Goal: Task Accomplishment & Management: Complete application form

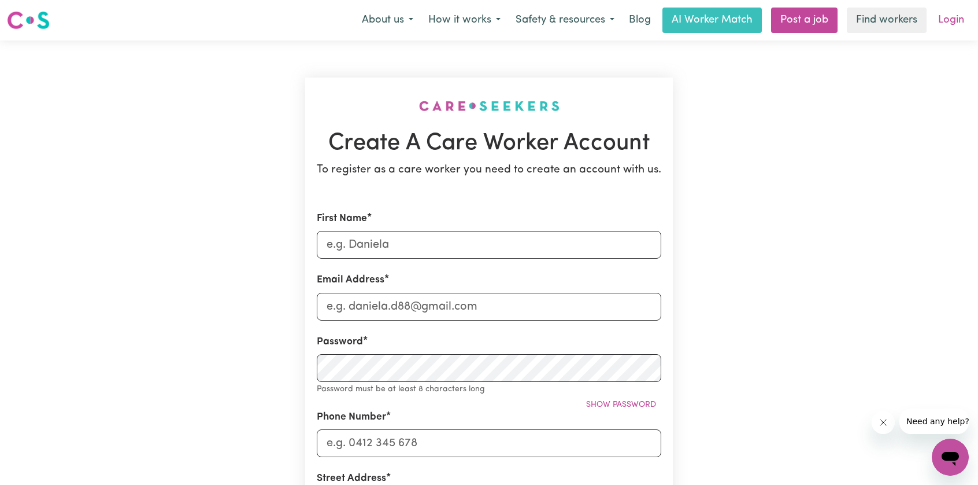
click at [940, 20] on link "Login" at bounding box center [952, 20] width 40 height 25
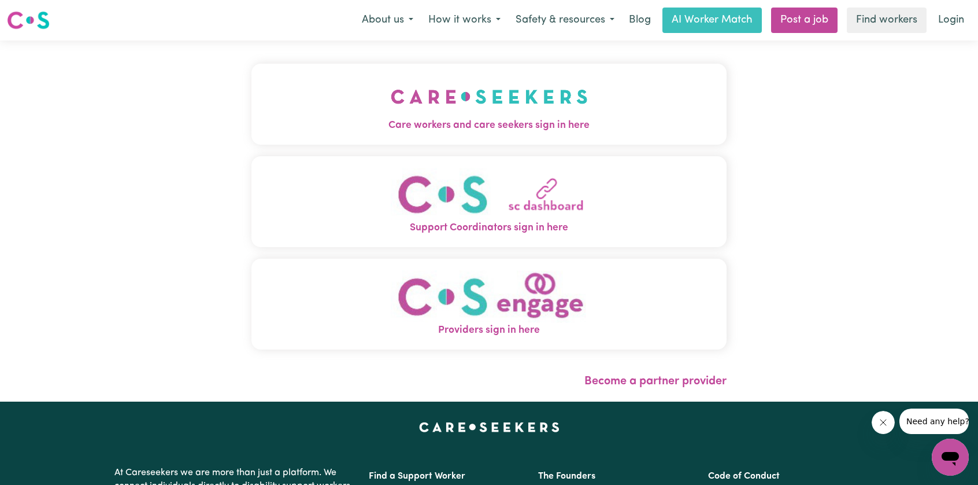
click at [552, 102] on img "Care workers and care seekers sign in here" at bounding box center [489, 96] width 197 height 43
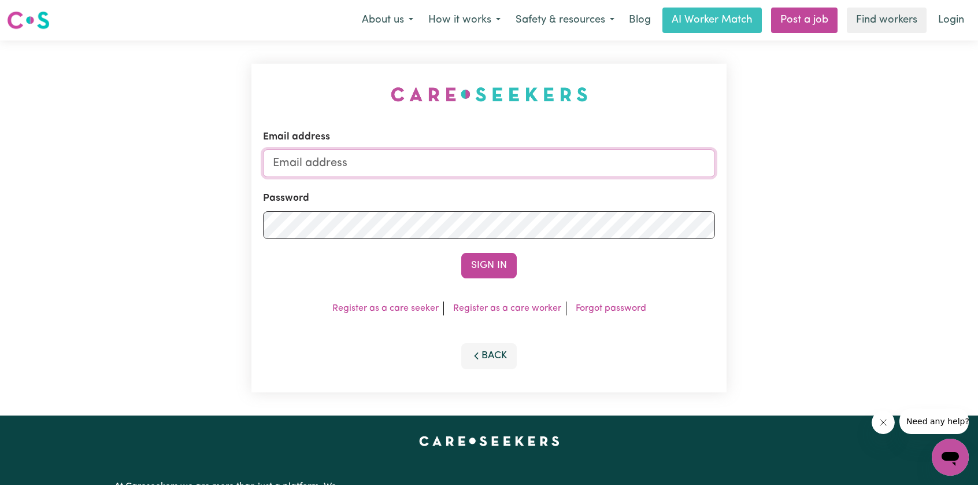
click at [450, 171] on input "Email address" at bounding box center [489, 163] width 452 height 28
type input "[PERSON_NAME][EMAIL_ADDRESS][DOMAIN_NAME]"
click at [461, 253] on button "Sign In" at bounding box center [489, 265] width 56 height 25
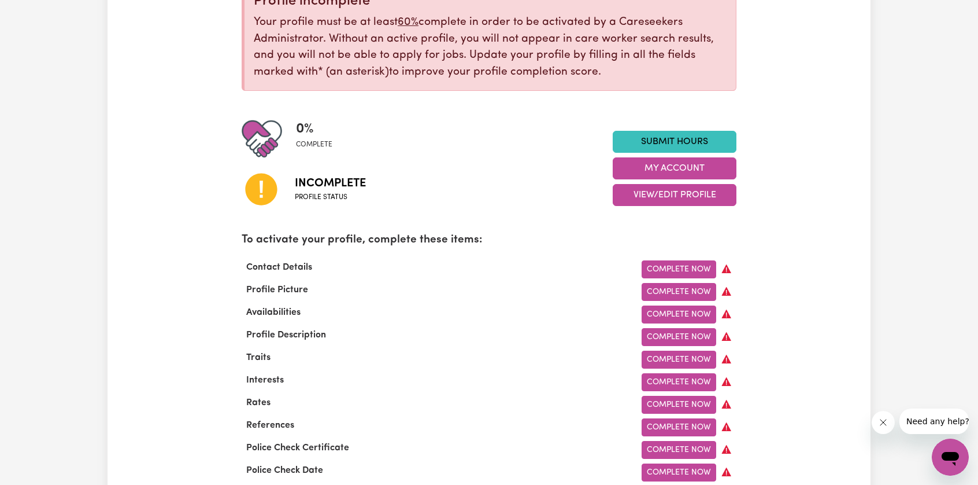
scroll to position [173, 0]
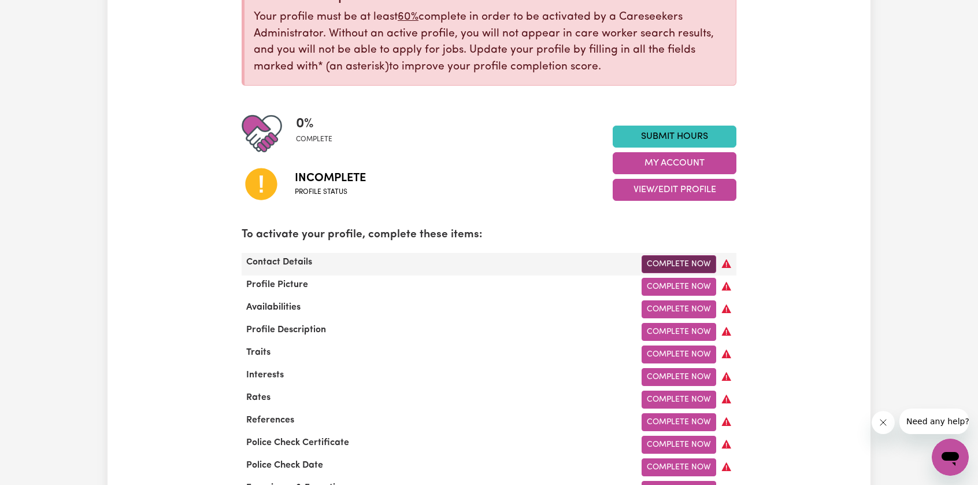
click at [675, 265] on link "Complete Now" at bounding box center [679, 264] width 75 height 18
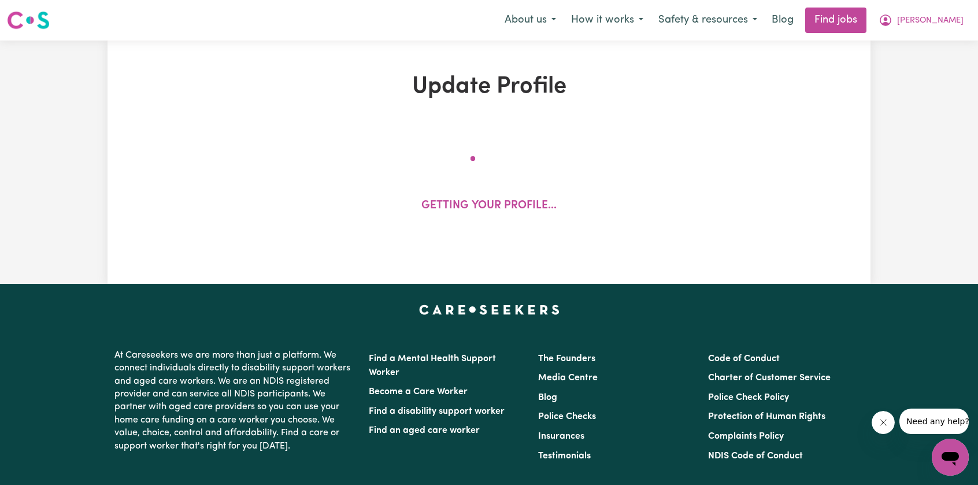
select select "Studying a healthcare related degree or qualification"
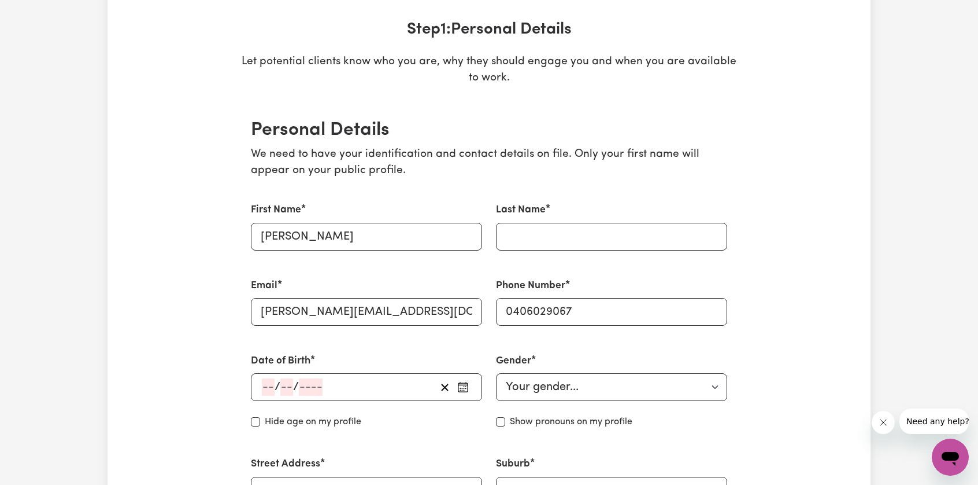
scroll to position [173, 0]
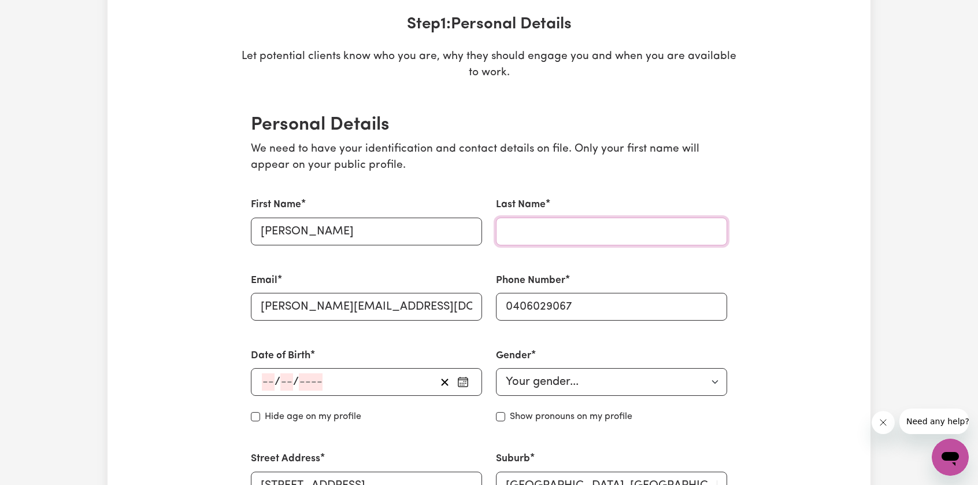
click at [548, 227] on input "Last Name" at bounding box center [611, 231] width 231 height 28
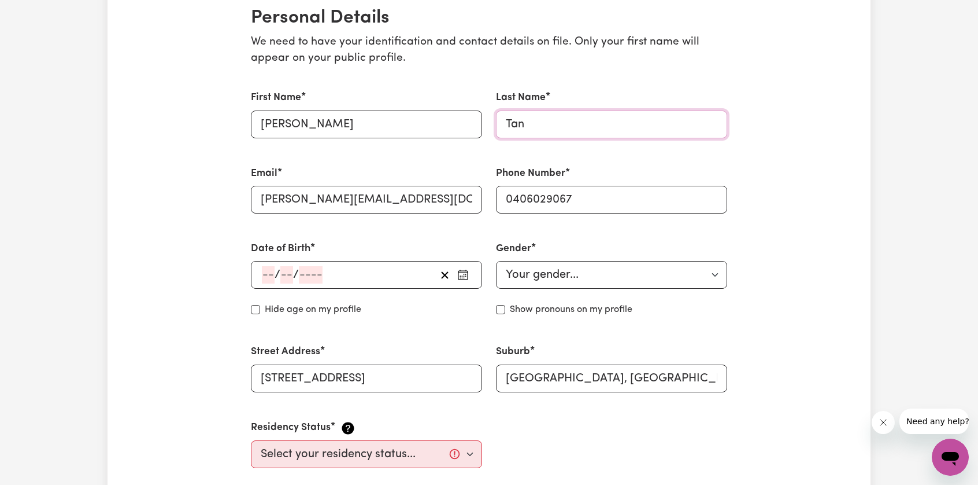
scroll to position [289, 0]
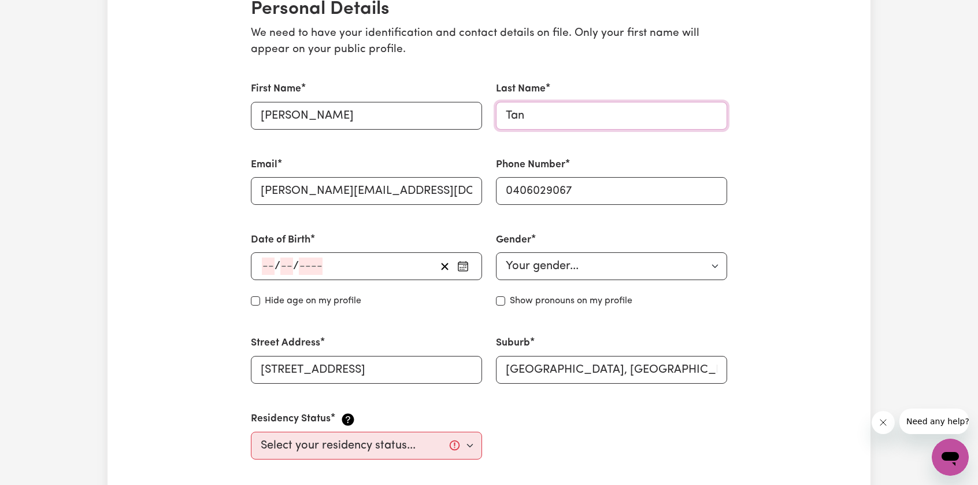
type input "Tan"
click at [264, 297] on div "Hide age on my profile" at bounding box center [366, 301] width 231 height 14
click at [250, 300] on div "Date of Birth / / Hide age Hide age on my profile" at bounding box center [366, 270] width 245 height 103
click at [253, 300] on input "Hide age" at bounding box center [255, 300] width 9 height 9
checkbox input "true"
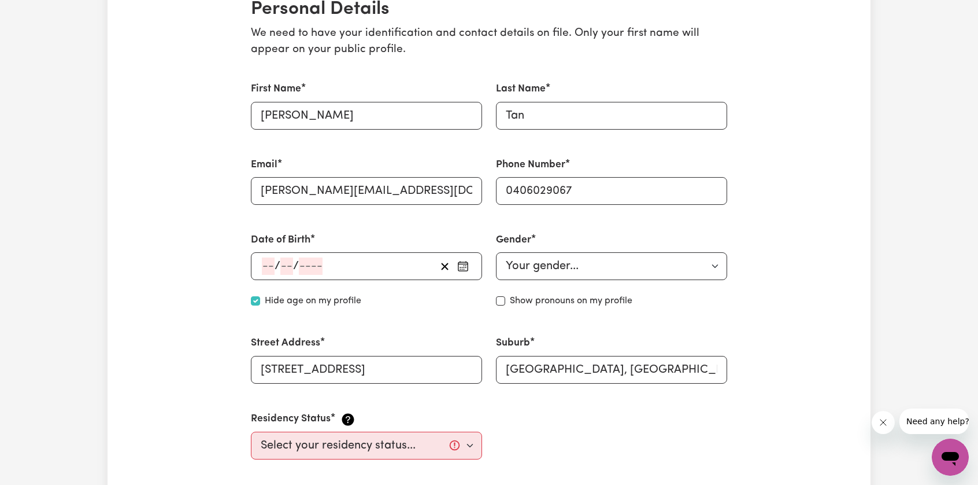
click at [276, 263] on span "/" at bounding box center [278, 266] width 6 height 13
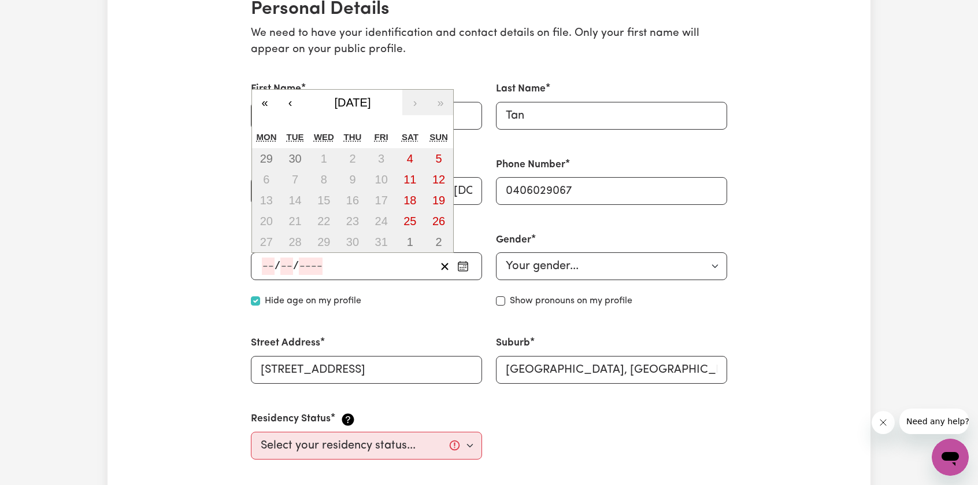
click at [270, 267] on input "number" at bounding box center [268, 265] width 13 height 17
click at [345, 105] on span "[DATE]" at bounding box center [353, 102] width 36 height 13
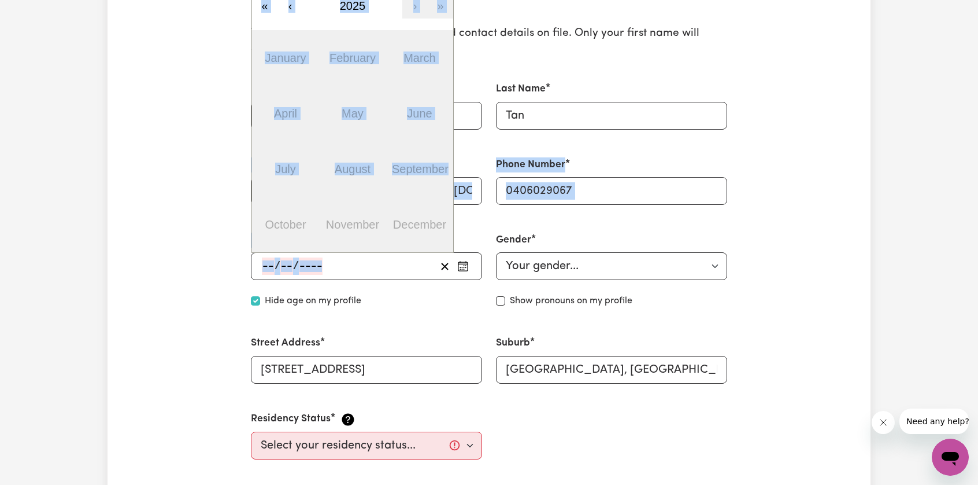
click at [250, 216] on div "First Name [PERSON_NAME] Last Name Tan Email [PERSON_NAME][EMAIL_ADDRESS][DOMAI…" at bounding box center [489, 270] width 490 height 405
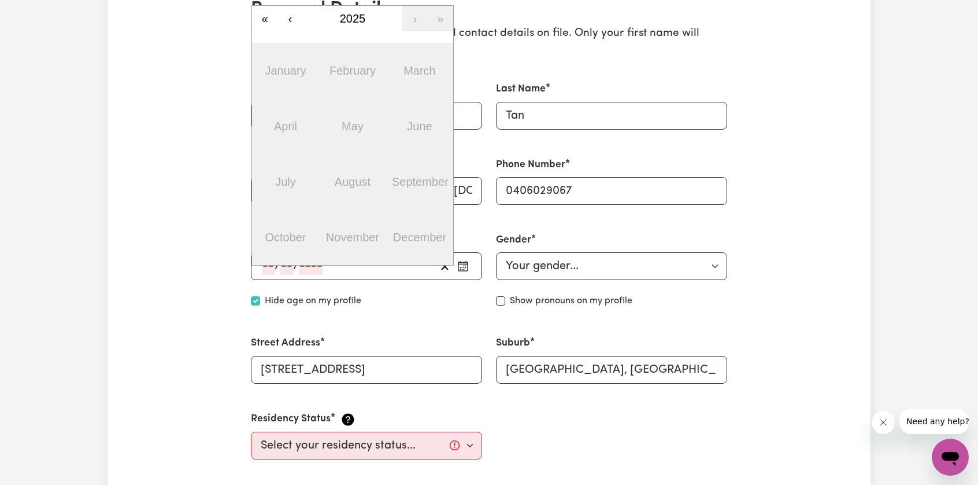
click at [311, 265] on input "number" at bounding box center [311, 265] width 24 height 17
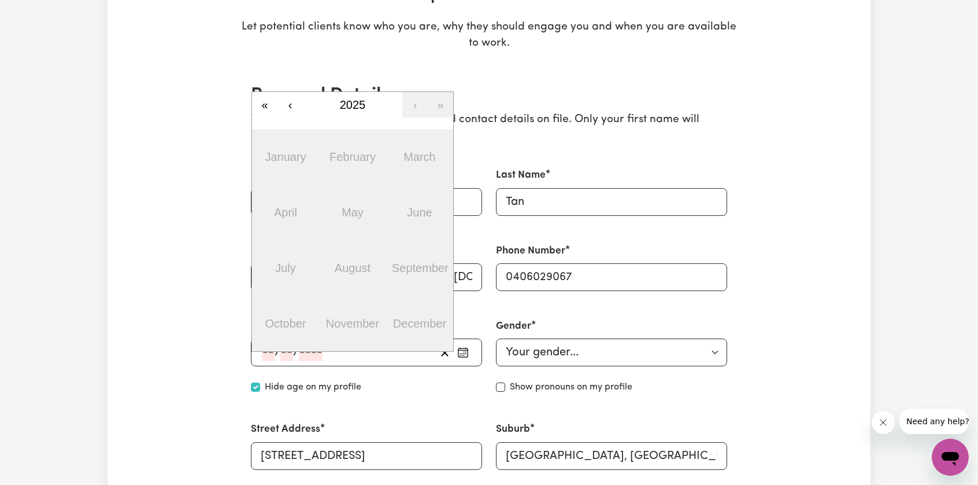
scroll to position [173, 0]
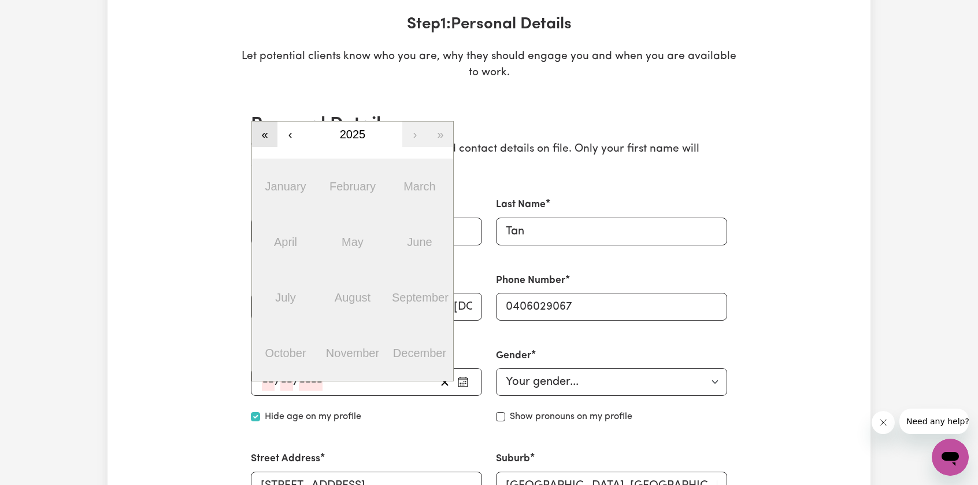
click at [268, 132] on button "«" at bounding box center [264, 133] width 25 height 25
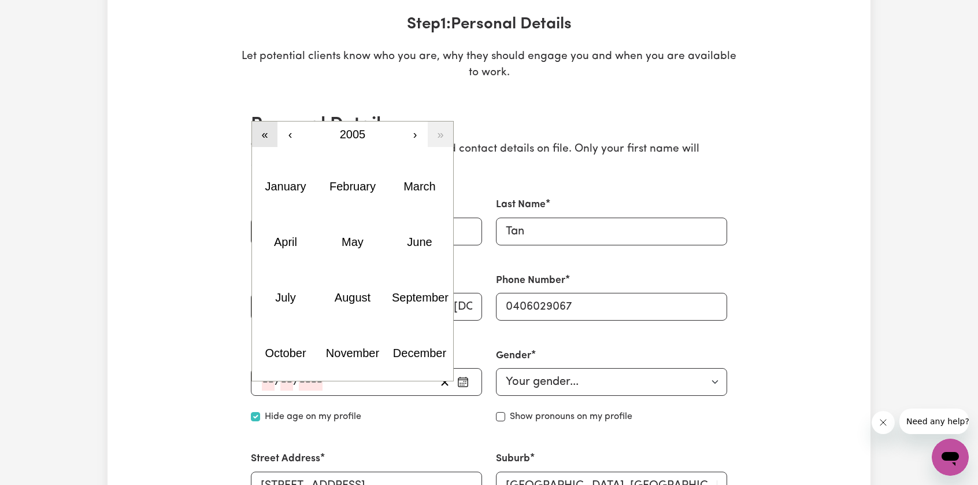
click at [268, 132] on button "«" at bounding box center [264, 133] width 25 height 25
click at [446, 129] on button "»" at bounding box center [440, 133] width 25 height 25
click at [423, 343] on button "December" at bounding box center [419, 353] width 67 height 56
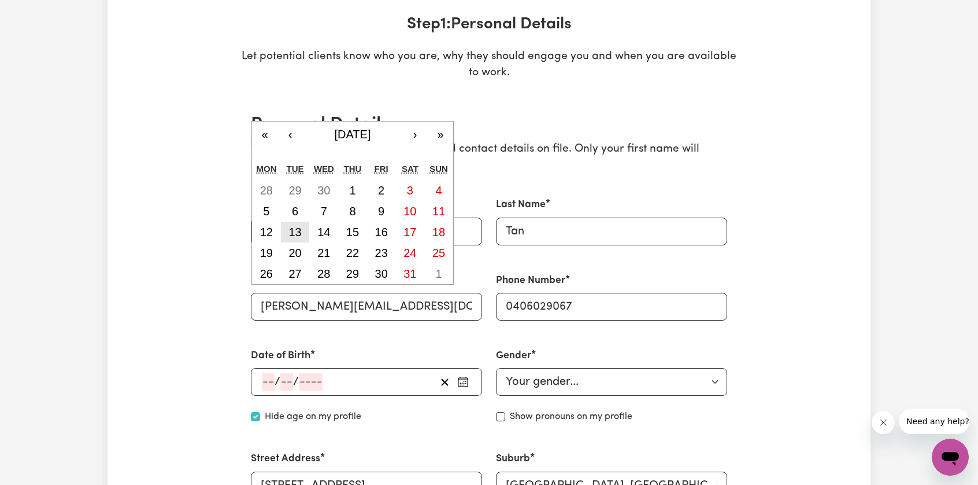
click at [302, 227] on button "13" at bounding box center [295, 231] width 29 height 21
type input "[DATE]"
type input "13"
type input "12"
type input "2005"
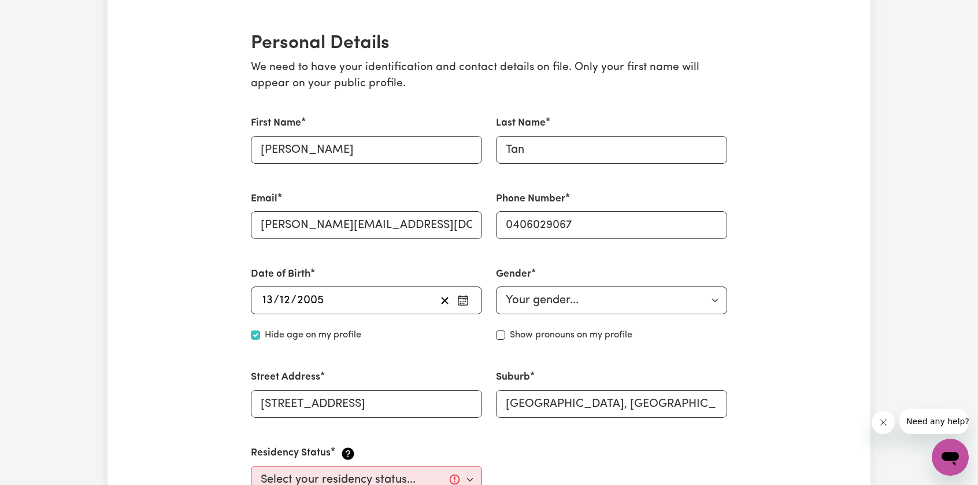
scroll to position [289, 0]
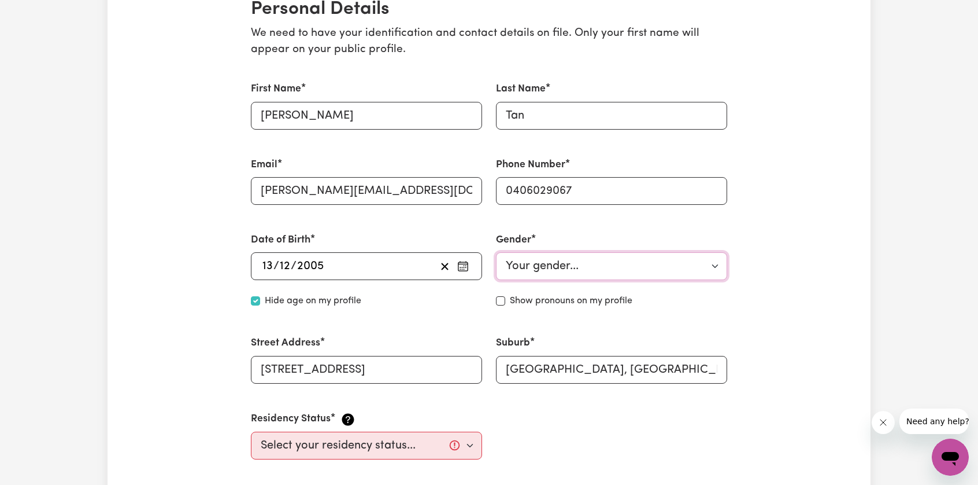
click at [534, 258] on select "Your gender... [DEMOGRAPHIC_DATA] [DEMOGRAPHIC_DATA] [DEMOGRAPHIC_DATA] Other P…" at bounding box center [611, 266] width 231 height 28
click at [540, 270] on select "Your gender... [DEMOGRAPHIC_DATA] [DEMOGRAPHIC_DATA] [DEMOGRAPHIC_DATA] Other P…" at bounding box center [611, 266] width 231 height 28
select select "[DEMOGRAPHIC_DATA]"
click at [496, 252] on select "Your gender... [DEMOGRAPHIC_DATA] [DEMOGRAPHIC_DATA] [DEMOGRAPHIC_DATA] Other P…" at bounding box center [611, 266] width 231 height 28
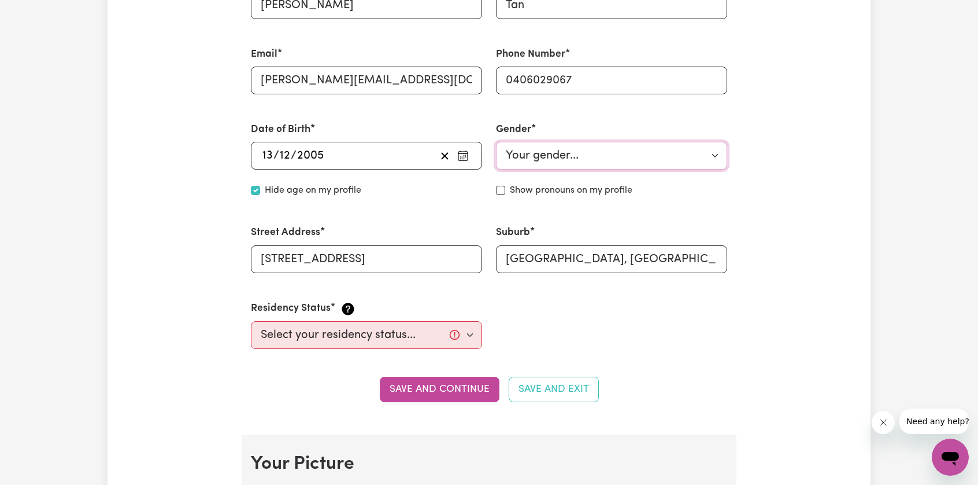
scroll to position [405, 0]
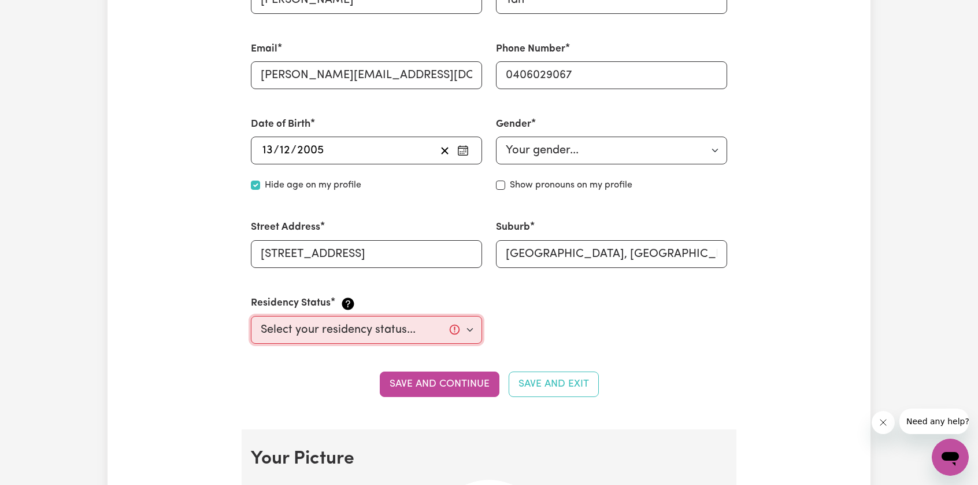
click at [371, 329] on select "Select your residency status... [DEMOGRAPHIC_DATA] citizen Australian PR [DEMOG…" at bounding box center [366, 330] width 231 height 28
select select "Student Visa"
click at [251, 316] on select "Select your residency status... [DEMOGRAPHIC_DATA] citizen Australian PR [DEMOG…" at bounding box center [366, 330] width 231 height 28
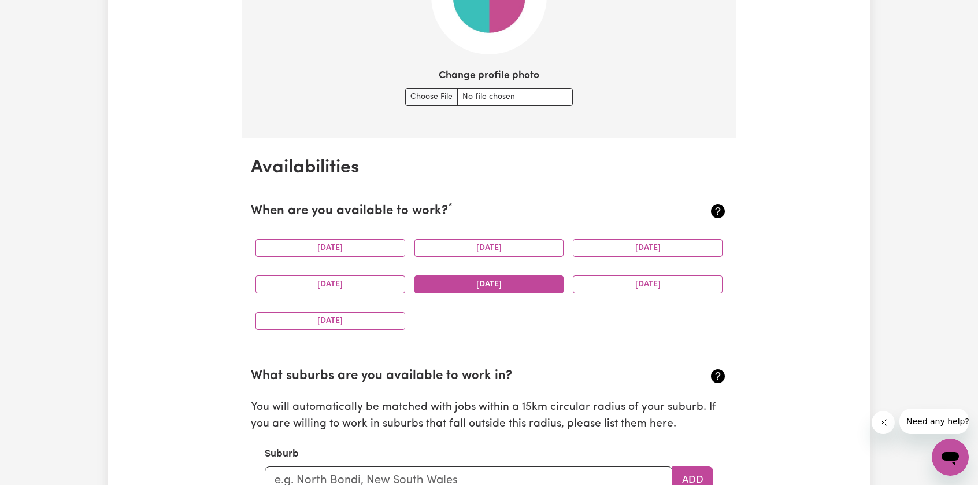
scroll to position [983, 0]
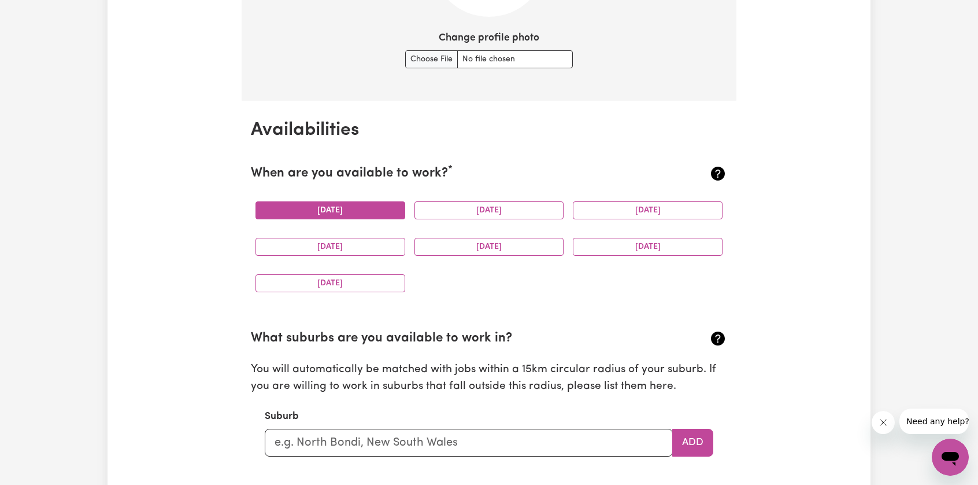
click at [370, 211] on button "[DATE]" at bounding box center [331, 210] width 150 height 18
click at [599, 208] on button "[DATE]" at bounding box center [648, 210] width 150 height 18
drag, startPoint x: 524, startPoint y: 249, endPoint x: 571, endPoint y: 245, distance: 47.0
click at [524, 248] on button "[DATE]" at bounding box center [490, 247] width 150 height 18
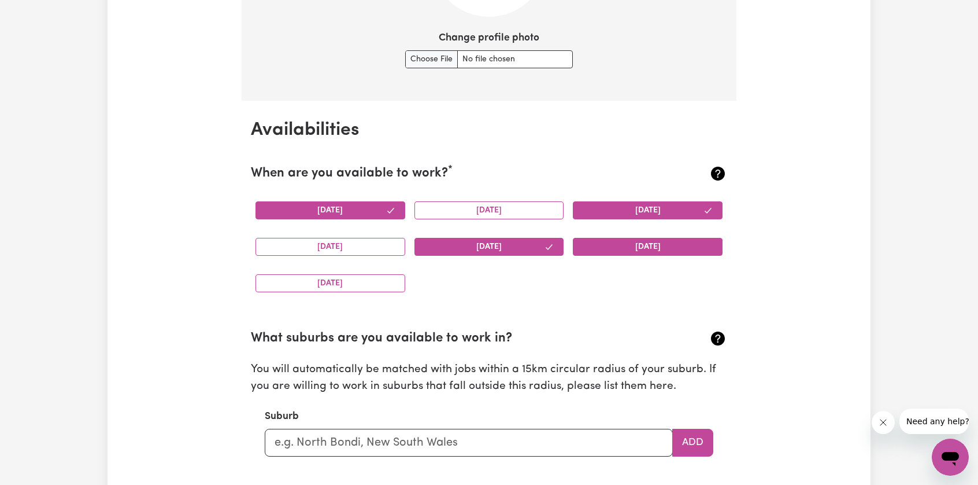
click at [581, 242] on button "[DATE]" at bounding box center [648, 247] width 150 height 18
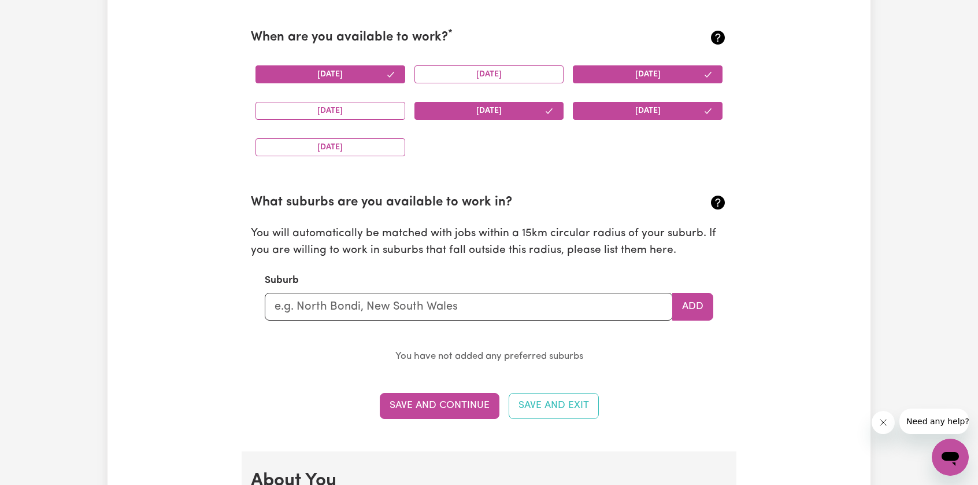
scroll to position [1157, 0]
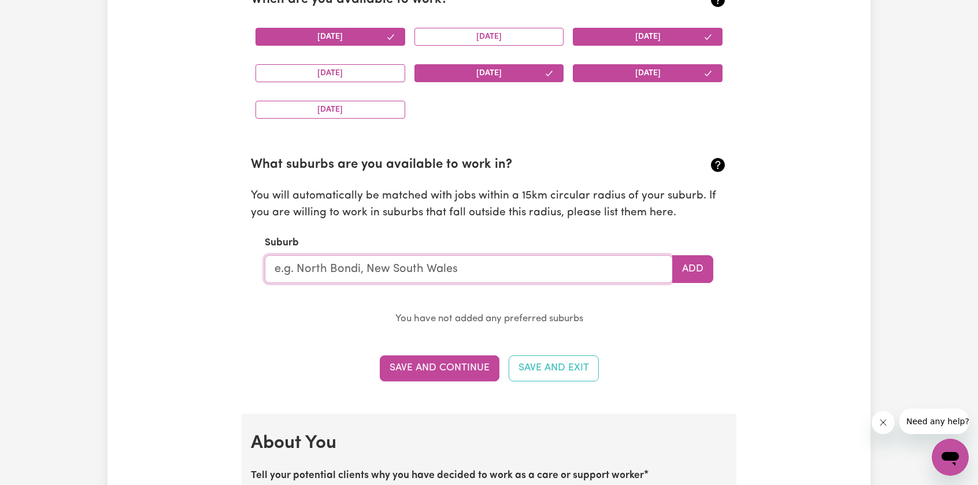
click at [411, 267] on input "text" at bounding box center [469, 269] width 408 height 28
type input "Haymarket"
type input "[GEOGRAPHIC_DATA], [GEOGRAPHIC_DATA], 2000"
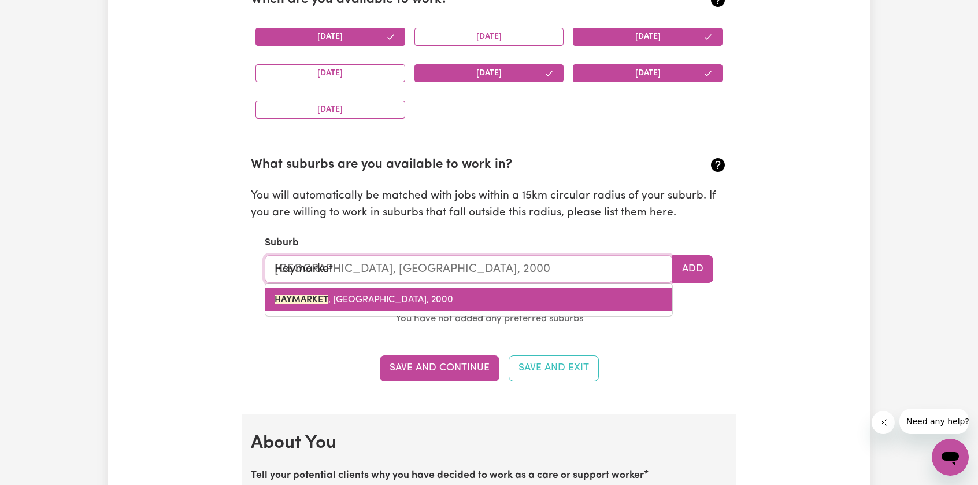
click at [398, 300] on span "[GEOGRAPHIC_DATA] , [GEOGRAPHIC_DATA], 2000" at bounding box center [364, 299] width 179 height 9
type input "[GEOGRAPHIC_DATA], [GEOGRAPHIC_DATA], 2000"
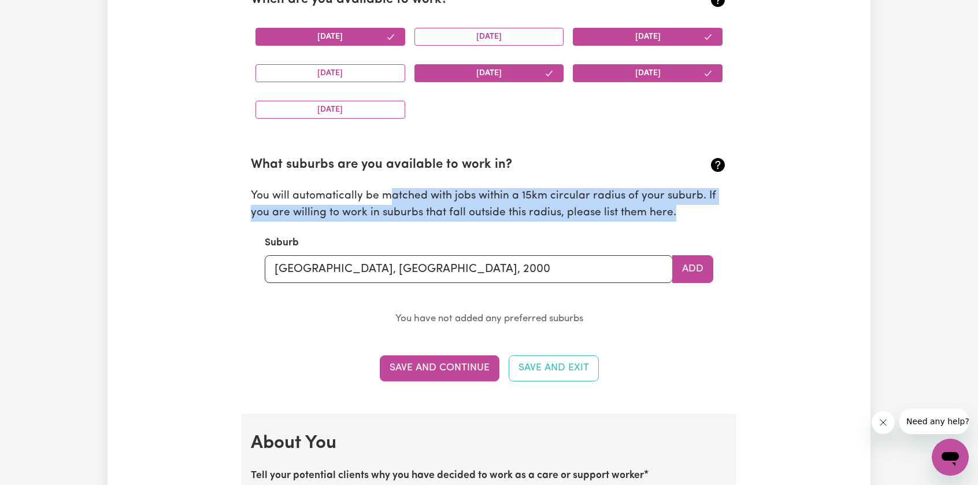
drag, startPoint x: 391, startPoint y: 191, endPoint x: 686, endPoint y: 210, distance: 295.6
click at [686, 210] on p "You will automatically be matched with jobs within a 15km circular radius of yo…" at bounding box center [489, 205] width 476 height 34
click at [686, 213] on p "You will automatically be matched with jobs within a 15km circular radius of yo…" at bounding box center [489, 205] width 476 height 34
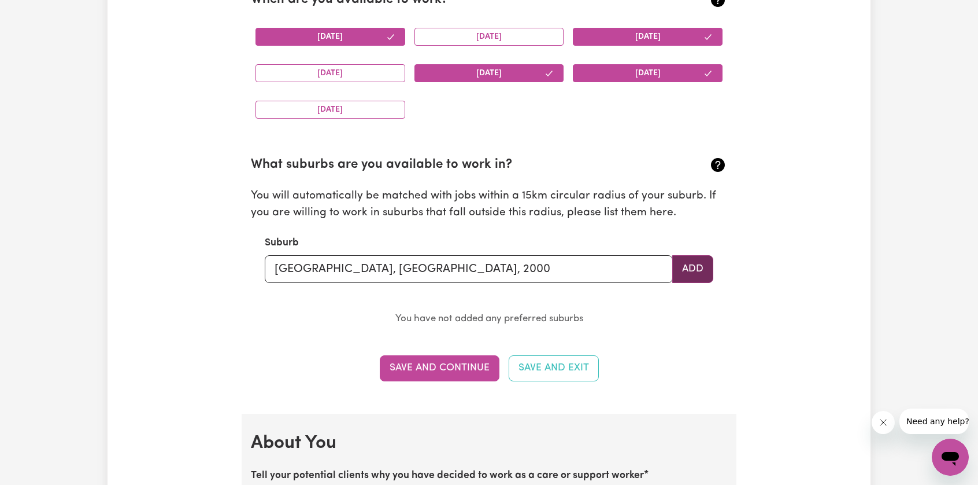
click at [687, 269] on button "Add" at bounding box center [693, 269] width 41 height 28
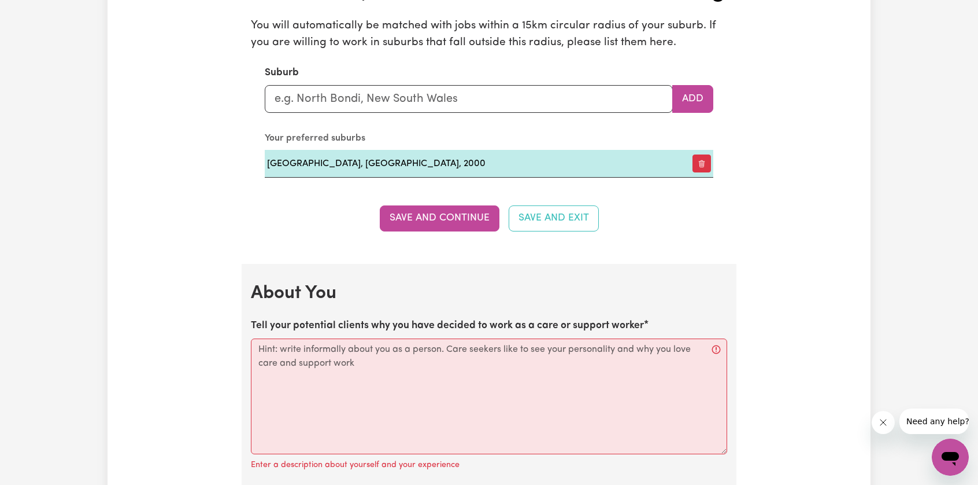
scroll to position [1330, 0]
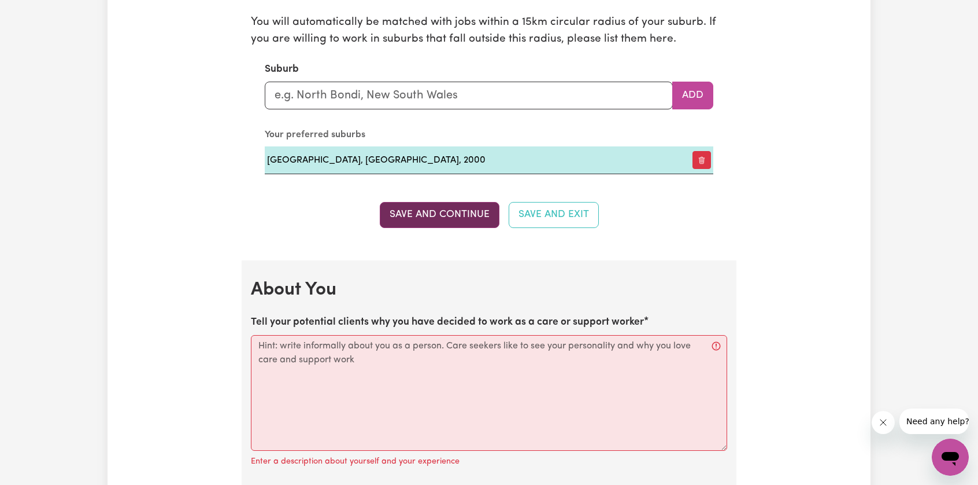
click at [464, 215] on button "Save and Continue" at bounding box center [440, 214] width 120 height 25
checkbox input "false"
select select "null"
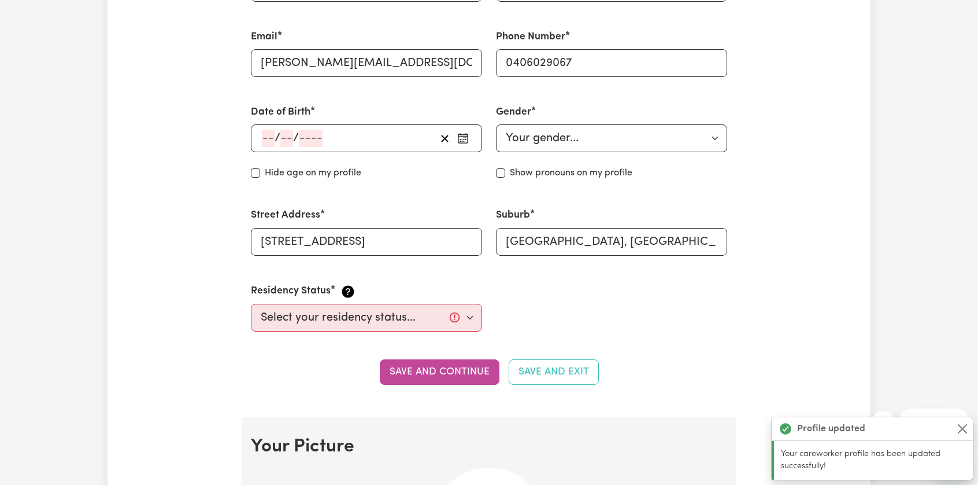
scroll to position [405, 0]
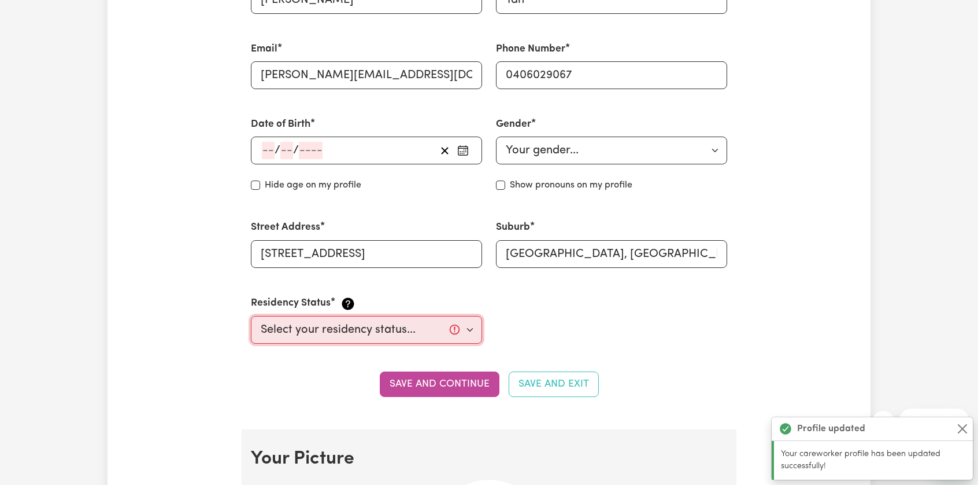
click at [408, 326] on select "Select your residency status... [DEMOGRAPHIC_DATA] citizen Australian PR [DEMOG…" at bounding box center [366, 330] width 231 height 28
select select "Student Visa"
click at [251, 316] on select "Select your residency status... [DEMOGRAPHIC_DATA] citizen Australian PR [DEMOG…" at bounding box center [366, 330] width 231 height 28
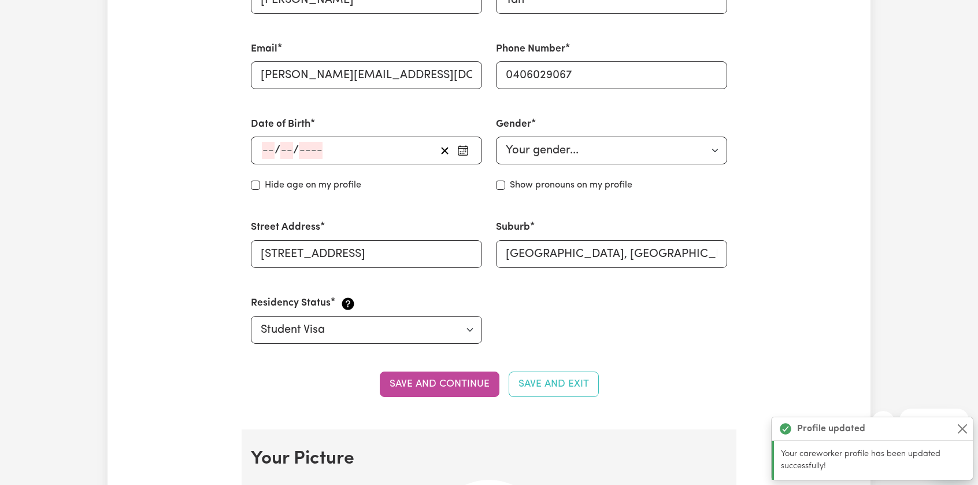
click at [246, 183] on div "Date of Birth / / « ‹ [DATE] › » Mon Tue Wed Thu Fri Sat Sun 28 29 30 1 2 3 4 5…" at bounding box center [366, 154] width 245 height 103
click at [248, 183] on div "Date of Birth / / « ‹ [DATE] › » Mon Tue Wed Thu Fri Sat Sun 28 29 30 1 2 3 4 5…" at bounding box center [366, 154] width 245 height 103
drag, startPoint x: 252, startPoint y: 183, endPoint x: 261, endPoint y: 179, distance: 9.6
click at [252, 183] on input "Hide age" at bounding box center [255, 184] width 9 height 9
checkbox input "true"
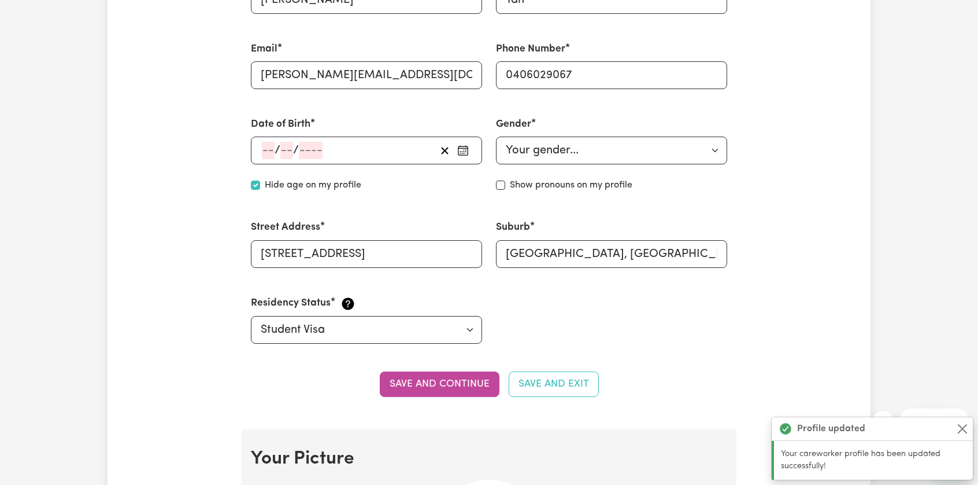
click at [275, 152] on span "/" at bounding box center [278, 150] width 6 height 13
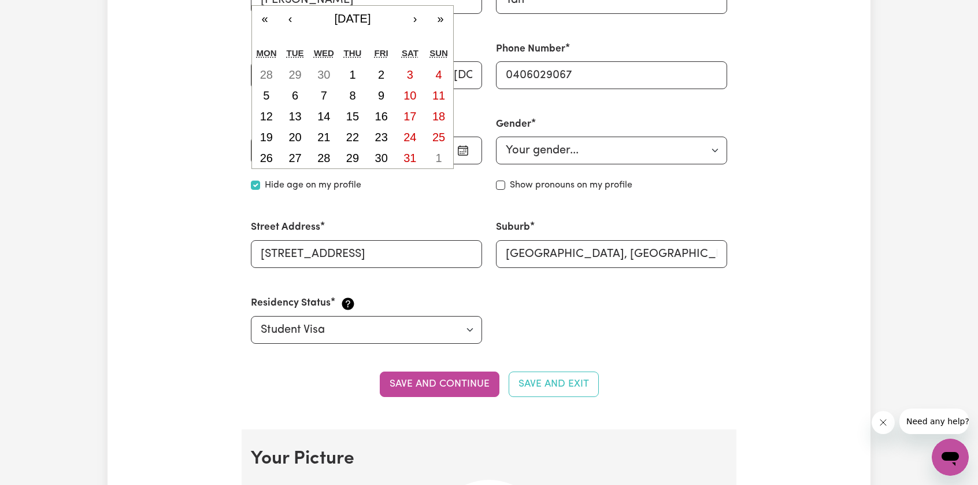
click at [265, 152] on div "/ / « ‹ [DATE] › » Mon Tue Wed Thu Fri Sat Sun 28 29 30 1 2 3 4 5 6 7 8 9 10 11…" at bounding box center [366, 150] width 231 height 28
click at [292, 112] on abbr "13" at bounding box center [295, 116] width 13 height 13
type input "[DATE]"
type input "13"
type input "12"
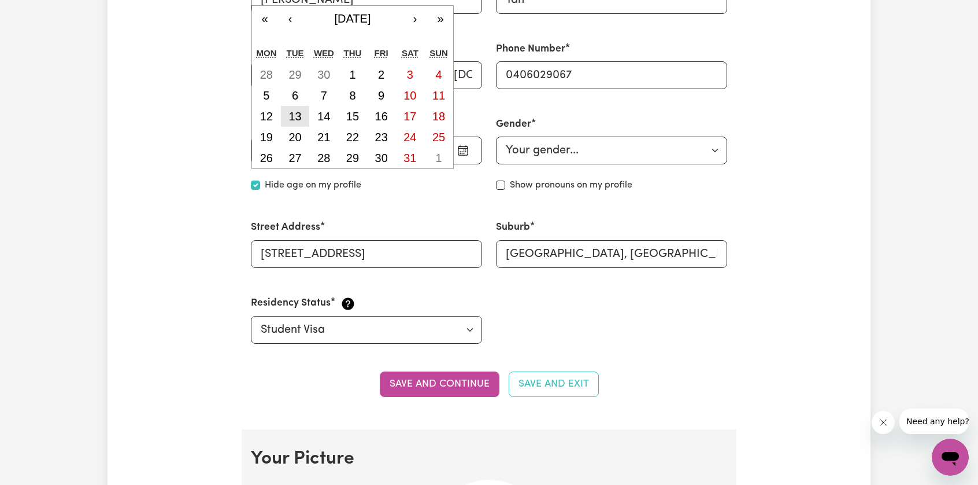
type input "2005"
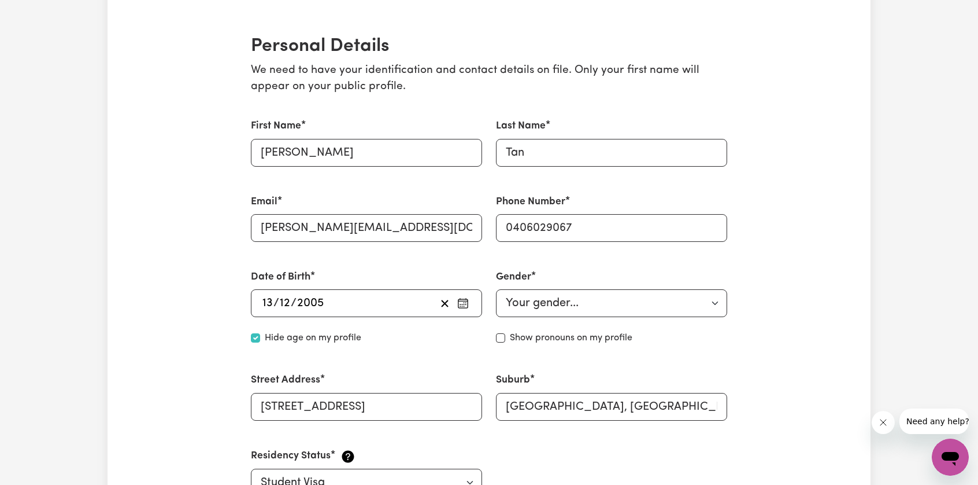
scroll to position [231, 0]
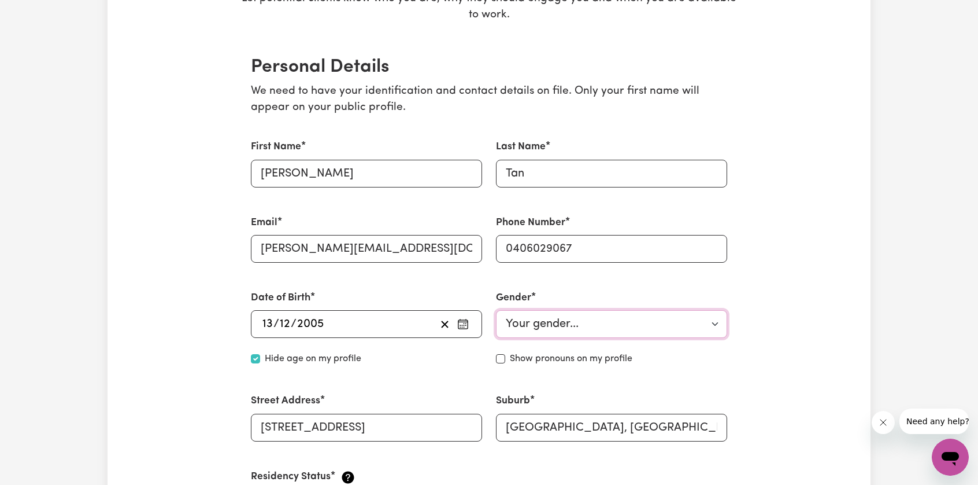
click at [553, 323] on select "Your gender... [DEMOGRAPHIC_DATA] [DEMOGRAPHIC_DATA] [DEMOGRAPHIC_DATA] Other P…" at bounding box center [611, 324] width 231 height 28
select select "[DEMOGRAPHIC_DATA]"
click at [496, 310] on select "Your gender... [DEMOGRAPHIC_DATA] [DEMOGRAPHIC_DATA] [DEMOGRAPHIC_DATA] Other P…" at bounding box center [611, 324] width 231 height 28
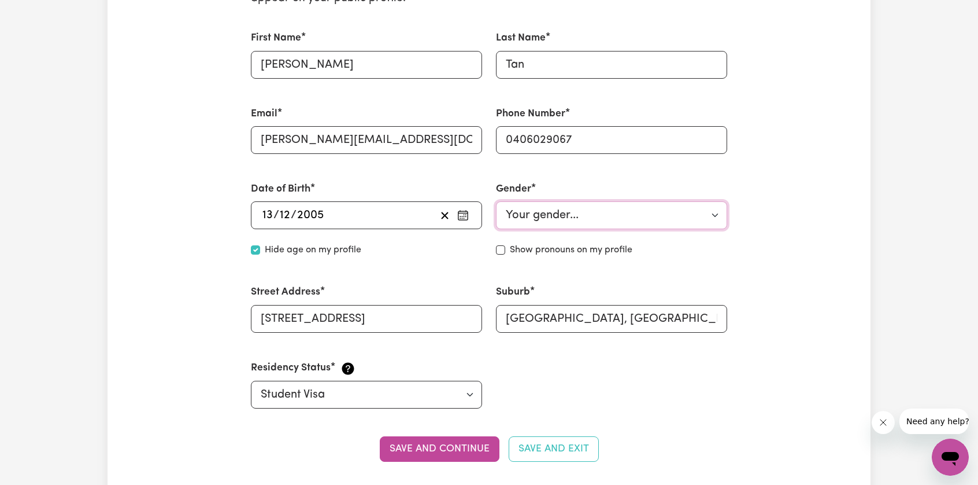
scroll to position [347, 0]
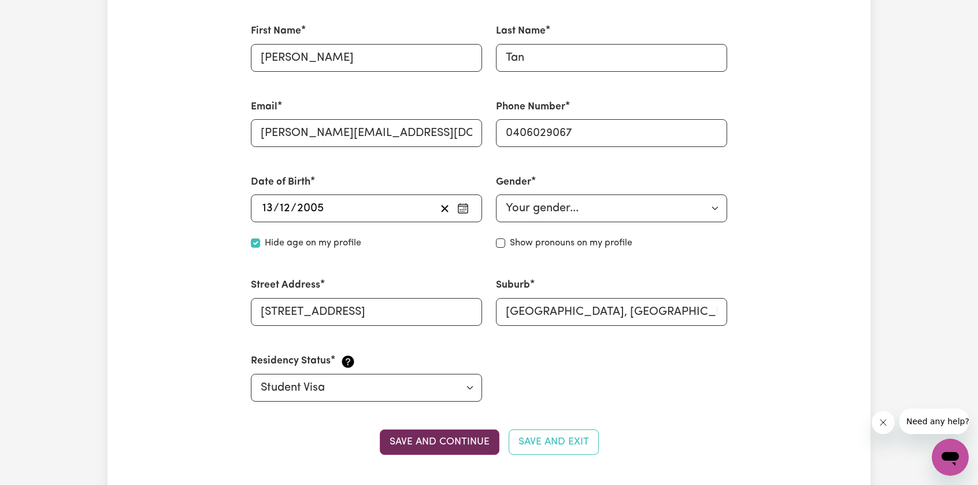
click at [466, 438] on button "Save and continue" at bounding box center [440, 441] width 120 height 25
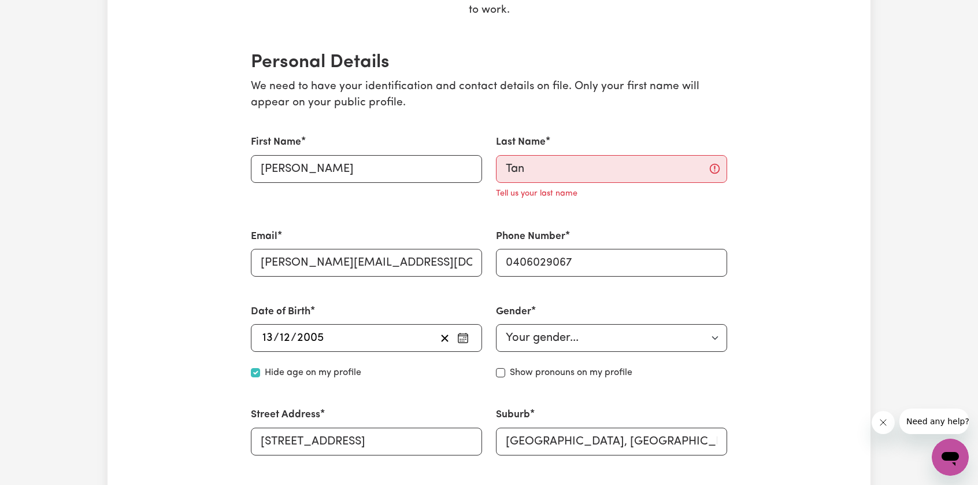
scroll to position [231, 0]
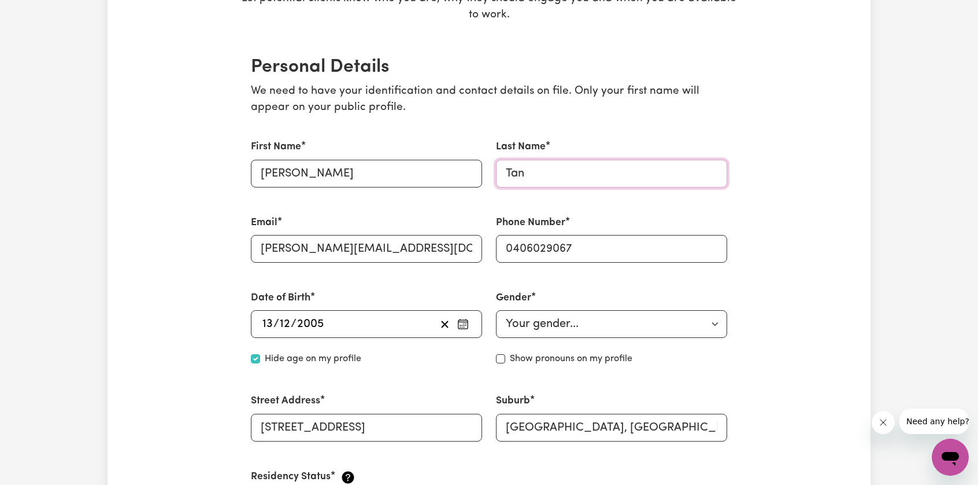
click at [548, 171] on input "Tan" at bounding box center [611, 174] width 231 height 28
drag, startPoint x: 548, startPoint y: 171, endPoint x: 486, endPoint y: 169, distance: 61.9
click at [486, 169] on div "First Name [PERSON_NAME] Last Name [PERSON_NAME] Email [PERSON_NAME][EMAIL_ADDR…" at bounding box center [489, 327] width 490 height 405
type input "Tan"
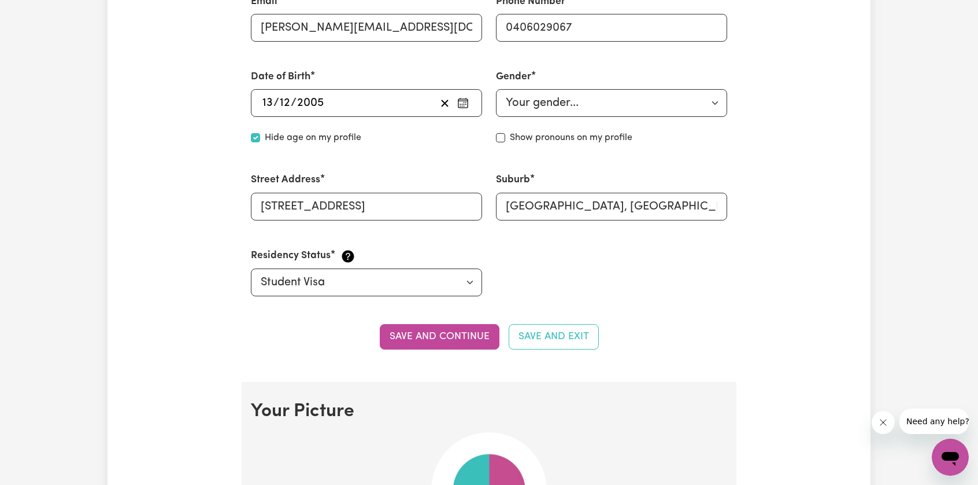
scroll to position [520, 0]
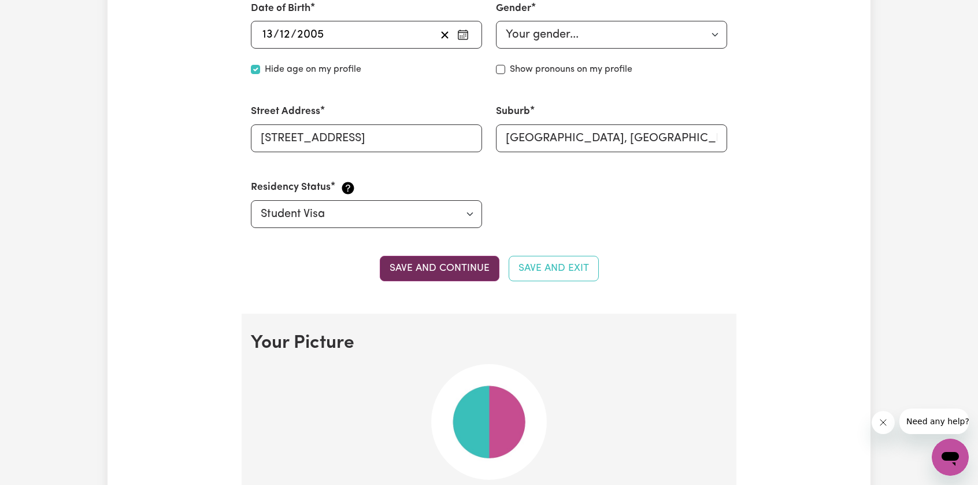
click at [475, 264] on button "Save and continue" at bounding box center [440, 268] width 120 height 25
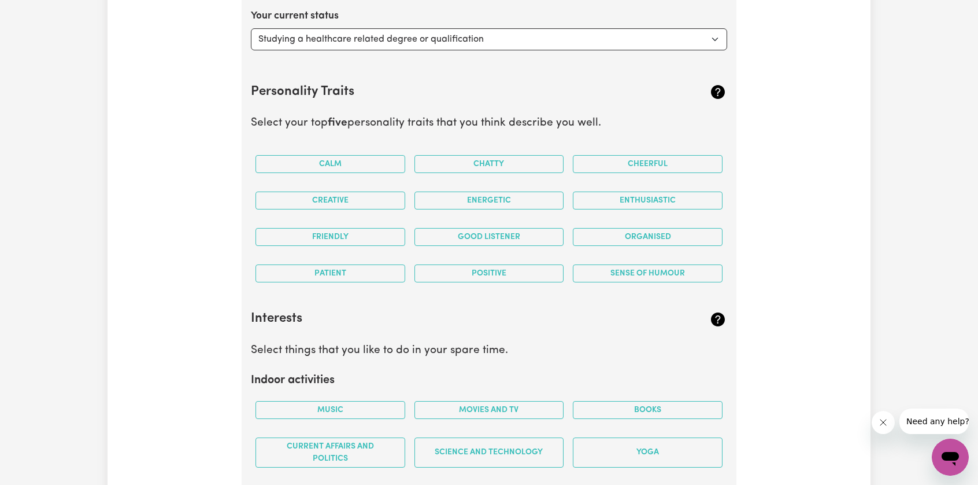
scroll to position [1758, 0]
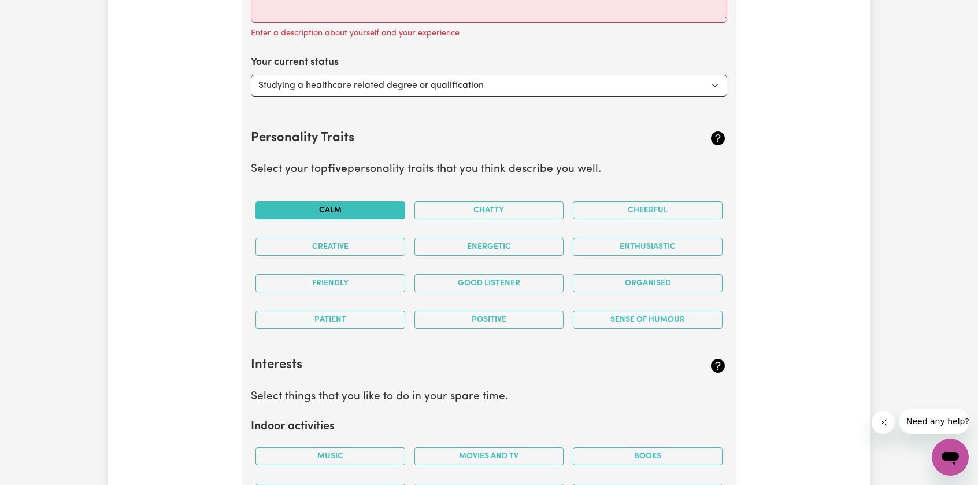
click at [354, 209] on button "Calm" at bounding box center [331, 210] width 150 height 18
click at [435, 208] on button "Chatty" at bounding box center [490, 210] width 150 height 18
drag, startPoint x: 376, startPoint y: 208, endPoint x: 441, endPoint y: 210, distance: 65.4
click at [376, 208] on button "Calm" at bounding box center [331, 210] width 150 height 18
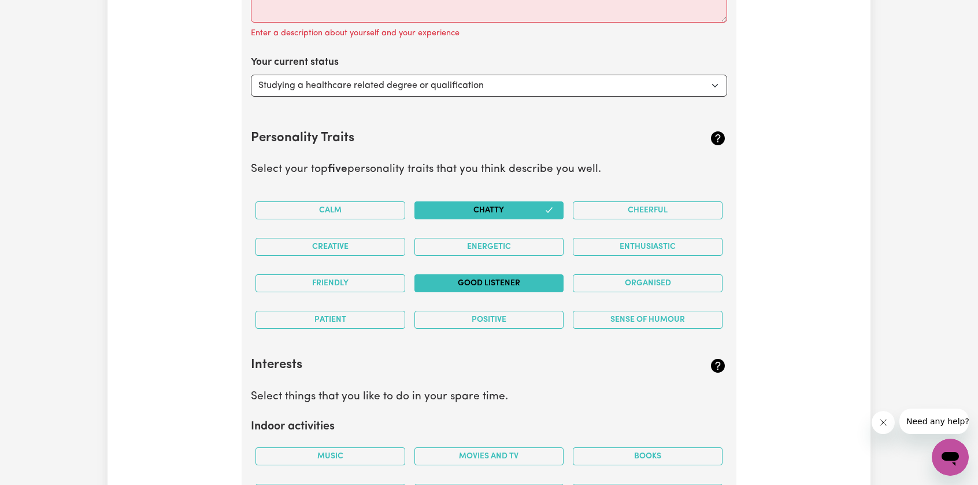
click at [500, 276] on button "Good Listener" at bounding box center [490, 283] width 150 height 18
click at [500, 311] on button "Positive" at bounding box center [490, 320] width 150 height 18
click at [625, 304] on div "Sense of Humour" at bounding box center [647, 319] width 159 height 36
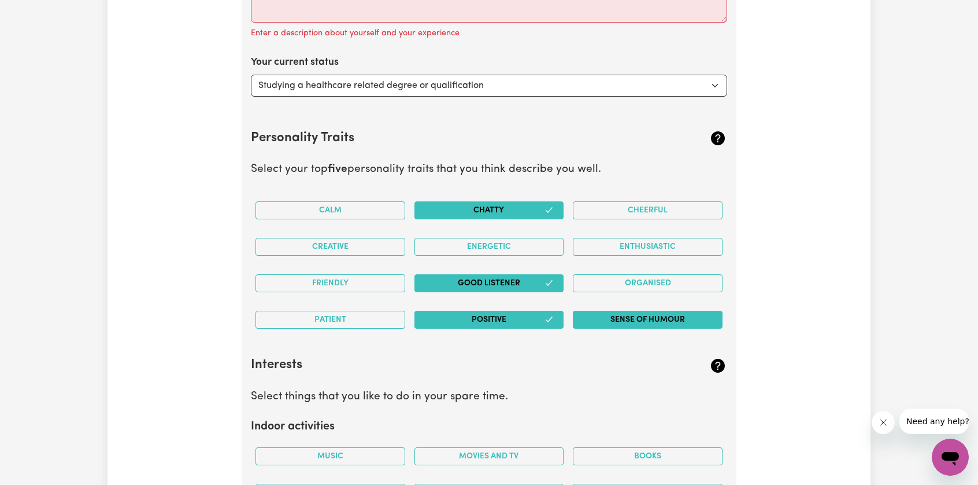
drag, startPoint x: 669, startPoint y: 314, endPoint x: 611, endPoint y: 306, distance: 59.0
click at [668, 314] on button "Sense of Humour" at bounding box center [648, 320] width 150 height 18
click at [379, 315] on button "Patient" at bounding box center [331, 320] width 150 height 18
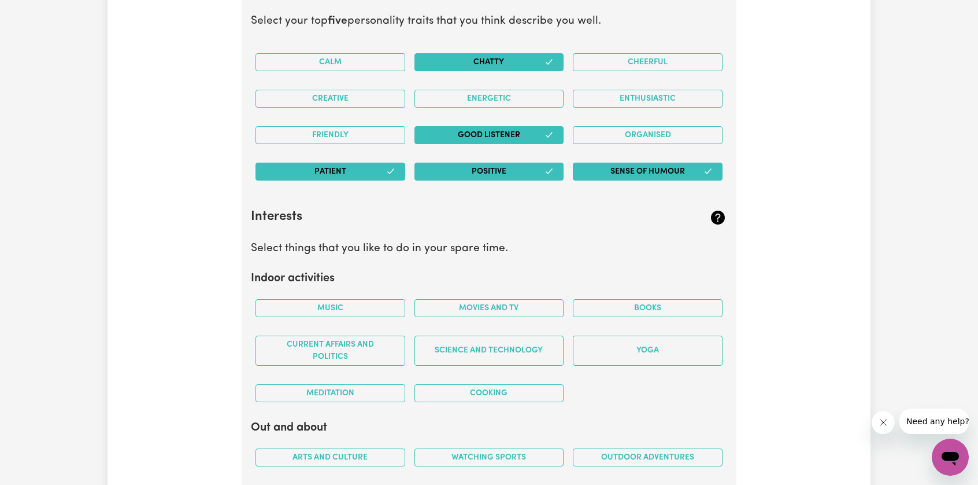
scroll to position [1989, 0]
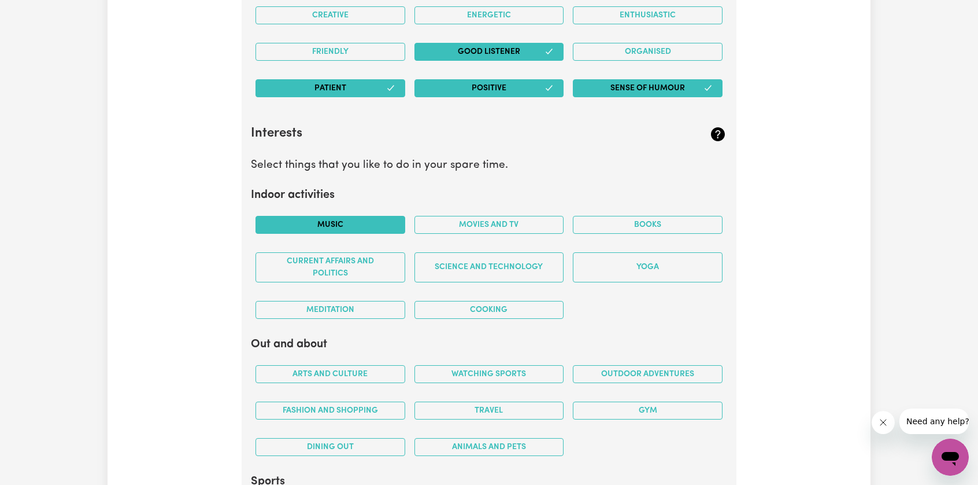
click at [343, 219] on button "Music" at bounding box center [331, 225] width 150 height 18
click at [433, 301] on button "Cooking" at bounding box center [490, 310] width 150 height 18
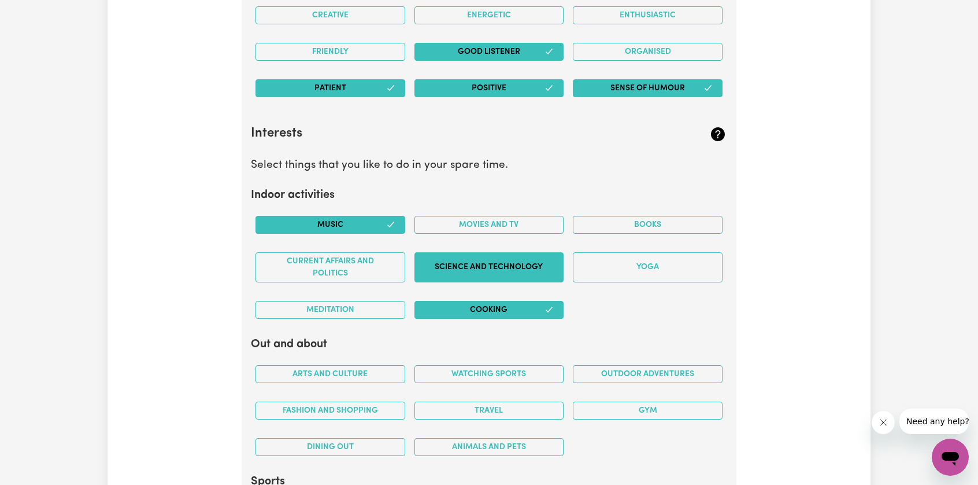
click at [464, 258] on button "Science and Technology" at bounding box center [490, 267] width 150 height 30
click at [472, 216] on button "Movies and TV" at bounding box center [490, 225] width 150 height 18
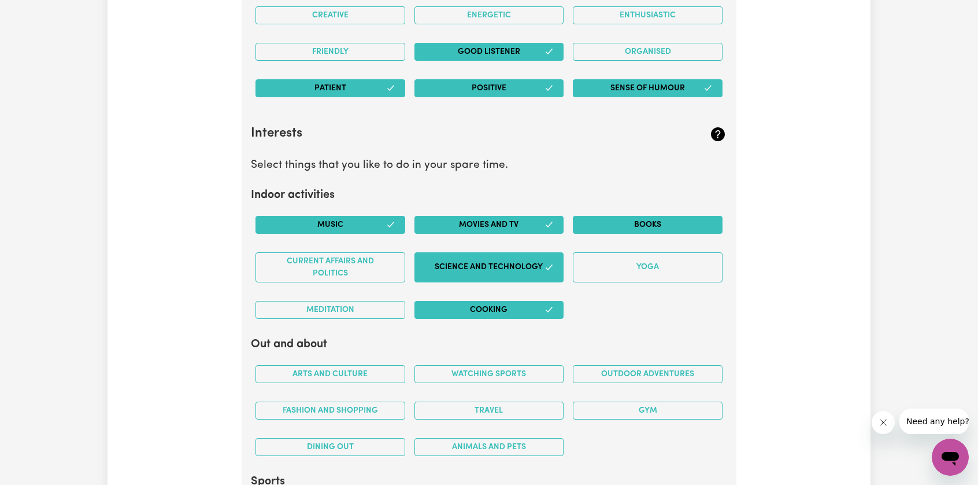
click at [630, 218] on button "Books" at bounding box center [648, 225] width 150 height 18
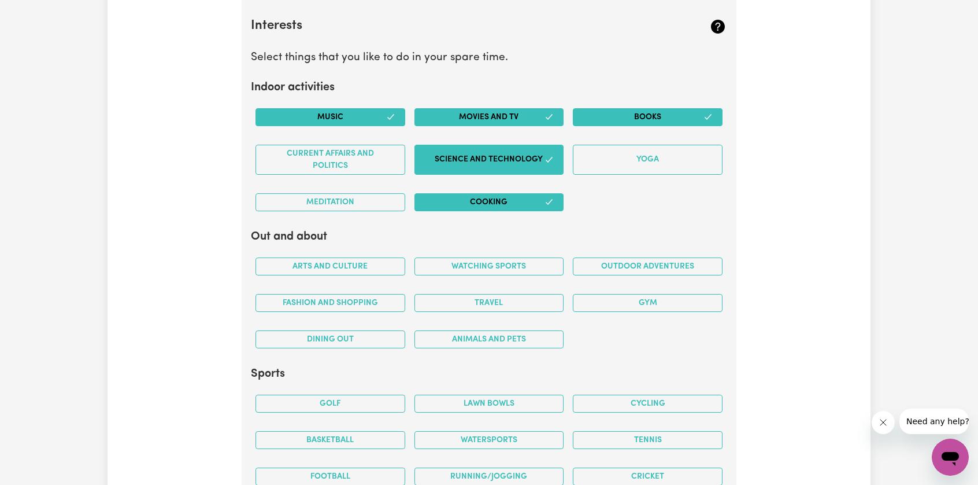
scroll to position [2105, 0]
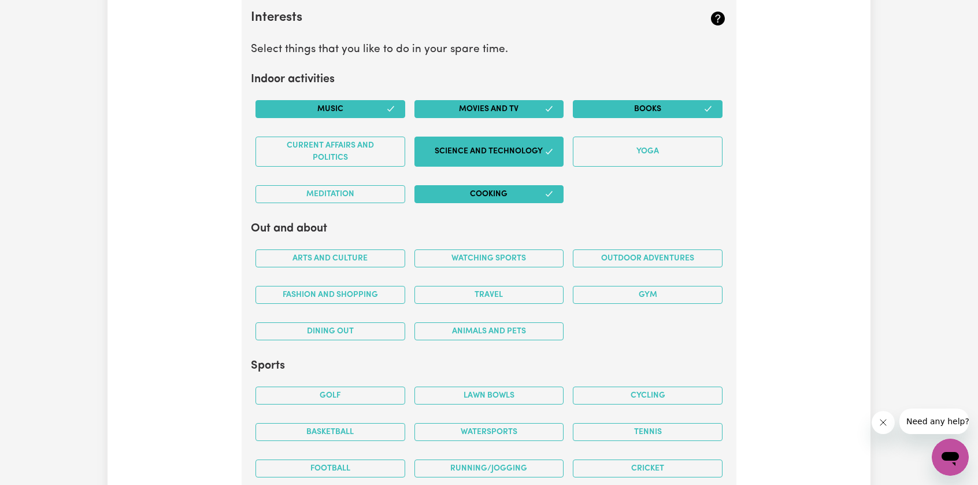
click at [496, 240] on div "Watching sports" at bounding box center [489, 258] width 159 height 36
click at [560, 249] on button "Watching sports" at bounding box center [490, 258] width 150 height 18
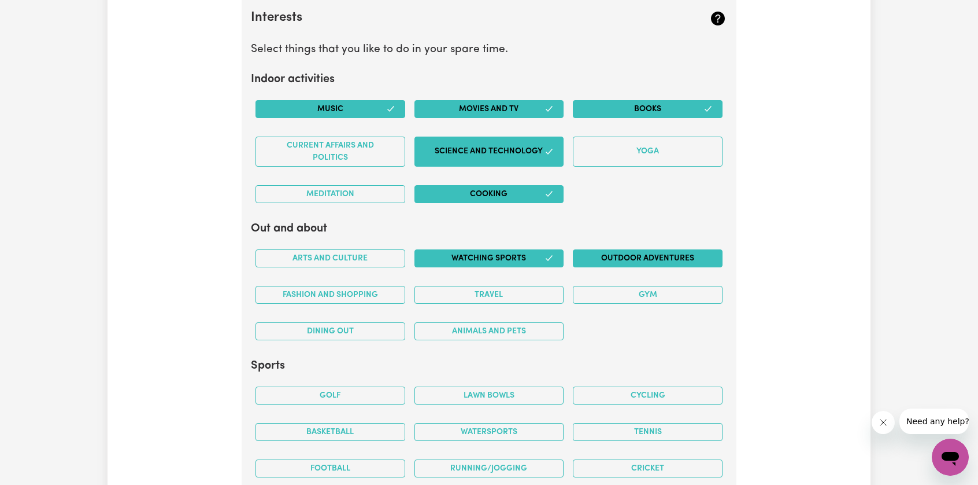
click at [613, 249] on button "Outdoor adventures" at bounding box center [648, 258] width 150 height 18
click at [614, 286] on button "Gym" at bounding box center [648, 295] width 150 height 18
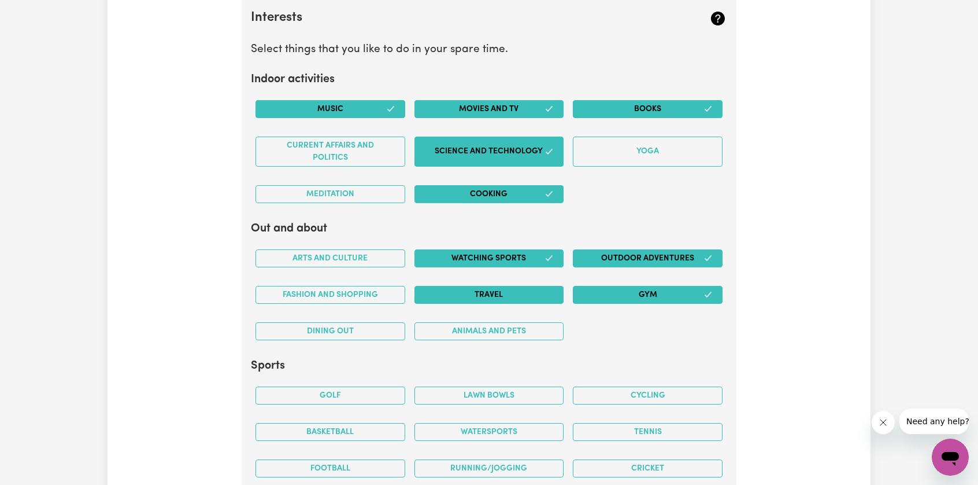
click at [490, 290] on button "Travel" at bounding box center [490, 295] width 150 height 18
click at [361, 322] on button "Dining out" at bounding box center [331, 331] width 150 height 18
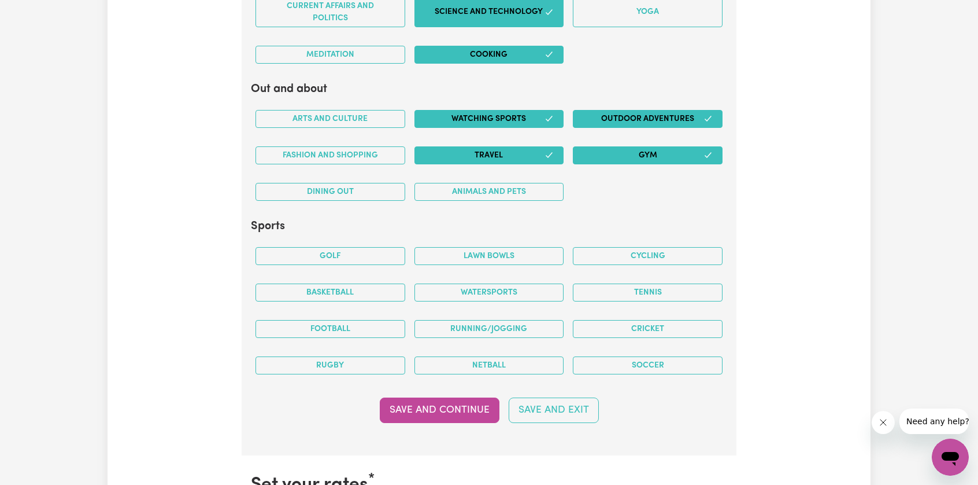
scroll to position [2278, 0]
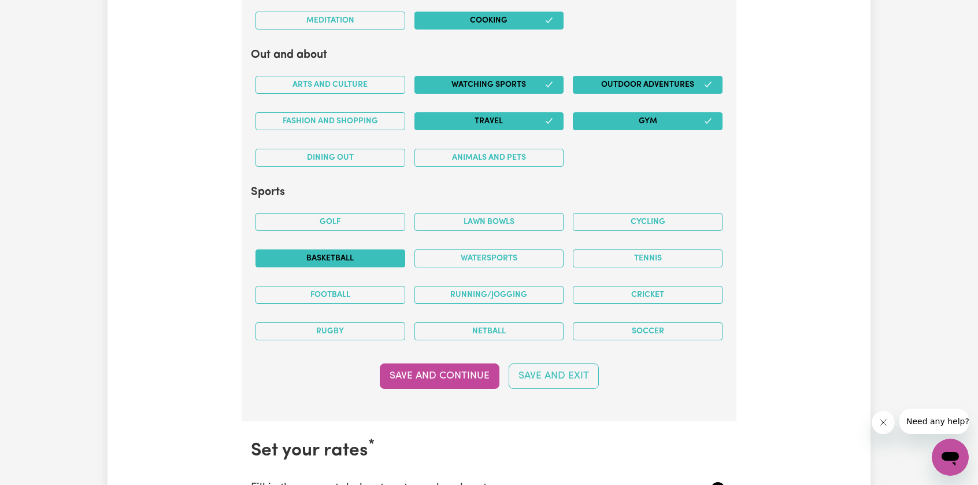
click at [375, 249] on button "Basketball" at bounding box center [331, 258] width 150 height 18
click at [627, 219] on button "Cycling" at bounding box center [648, 222] width 150 height 18
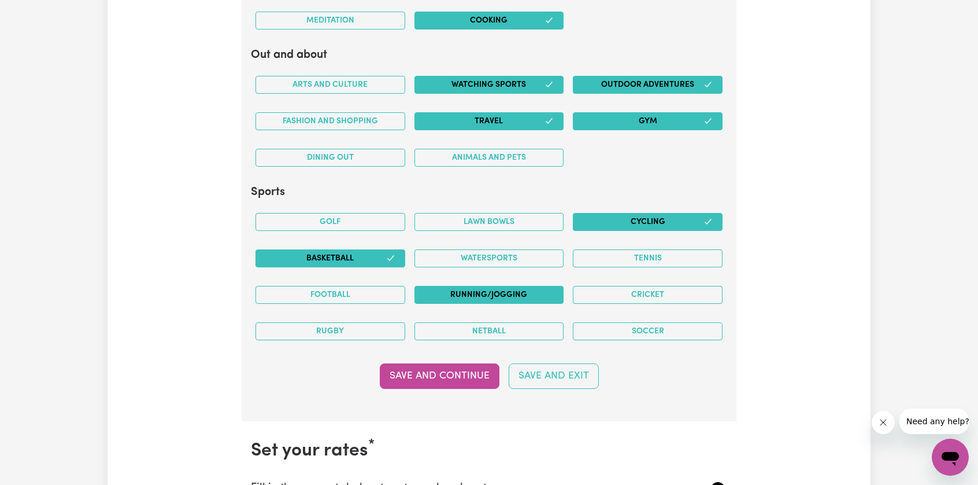
click at [531, 286] on button "Running/Jogging" at bounding box center [490, 295] width 150 height 18
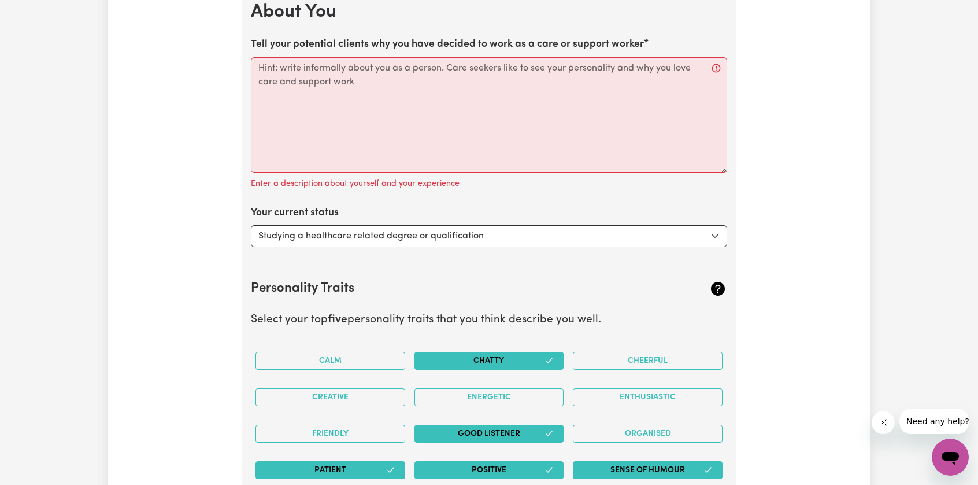
scroll to position [1584, 0]
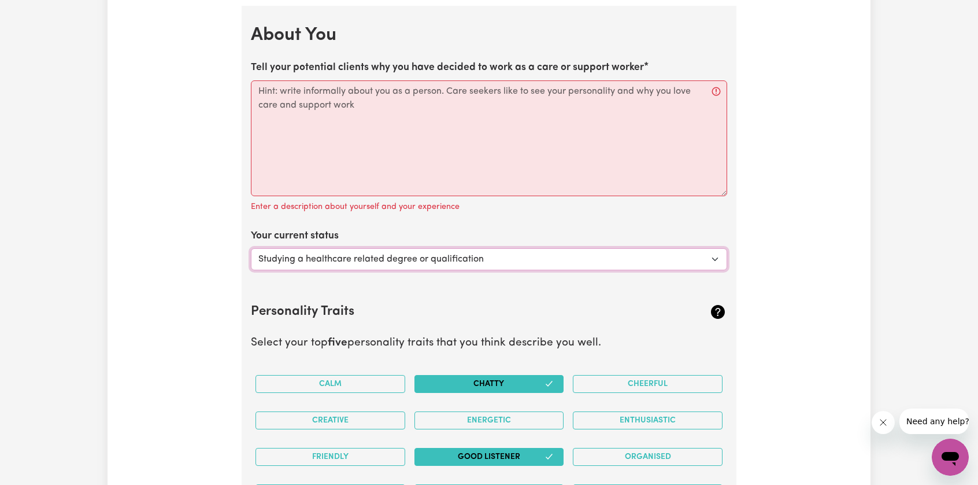
click at [420, 250] on select "Select... Studying a healthcare related degree or qualification Studying a non-…" at bounding box center [489, 259] width 476 height 22
select select "Studying a non-healthcare related degree or qualification"
click at [251, 248] on select "Select... Studying a healthcare related degree or qualification Studying a non-…" at bounding box center [489, 259] width 476 height 22
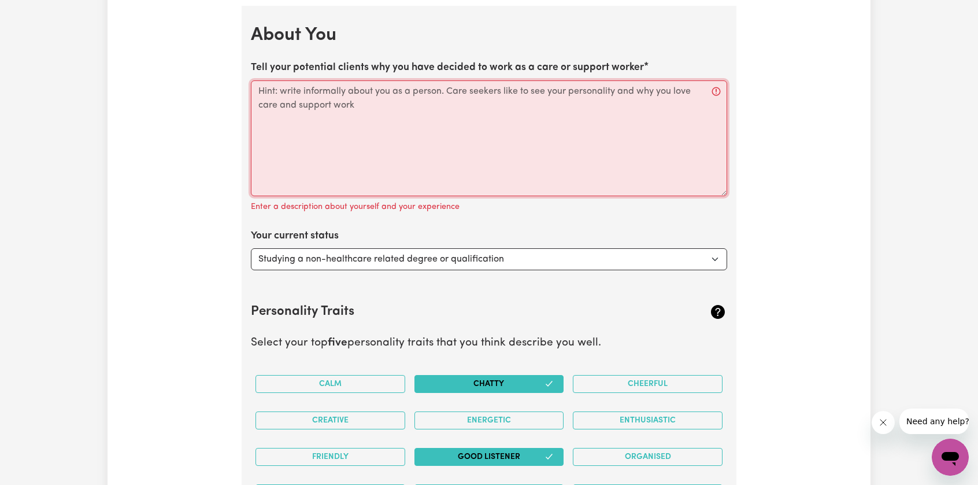
click at [381, 153] on textarea "Tell your potential clients why you have decided to work as a care or support w…" at bounding box center [489, 138] width 476 height 116
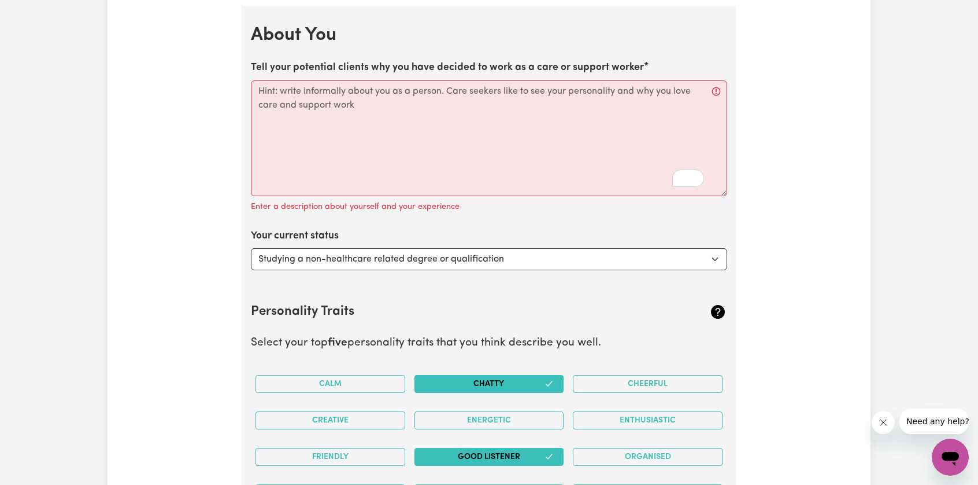
drag, startPoint x: 261, startPoint y: 62, endPoint x: 600, endPoint y: 83, distance: 339.5
copy label "Tell your potential clients why you have decided to work as a care or support w…"
drag, startPoint x: 281, startPoint y: 87, endPoint x: 317, endPoint y: 86, distance: 35.9
click at [316, 86] on textarea "Tell your potential clients why you have decided to work as a care or support w…" at bounding box center [489, 138] width 476 height 116
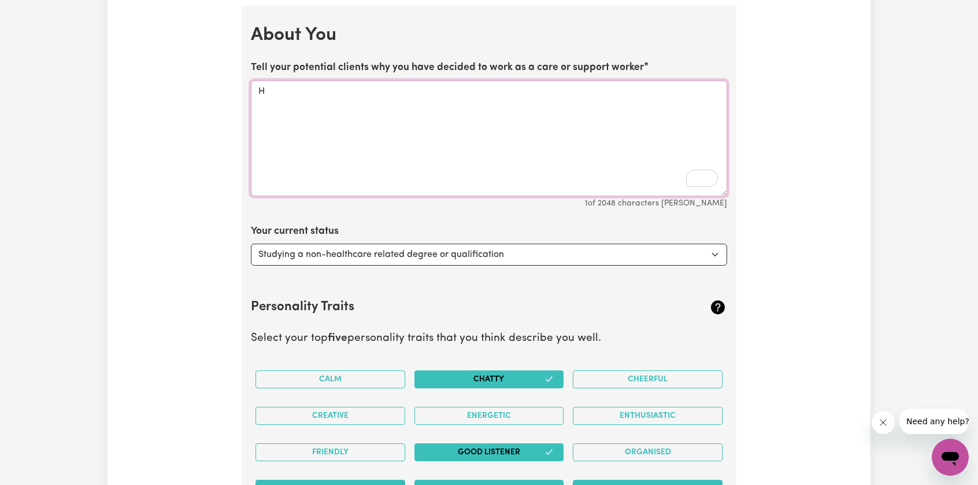
type textarea "H"
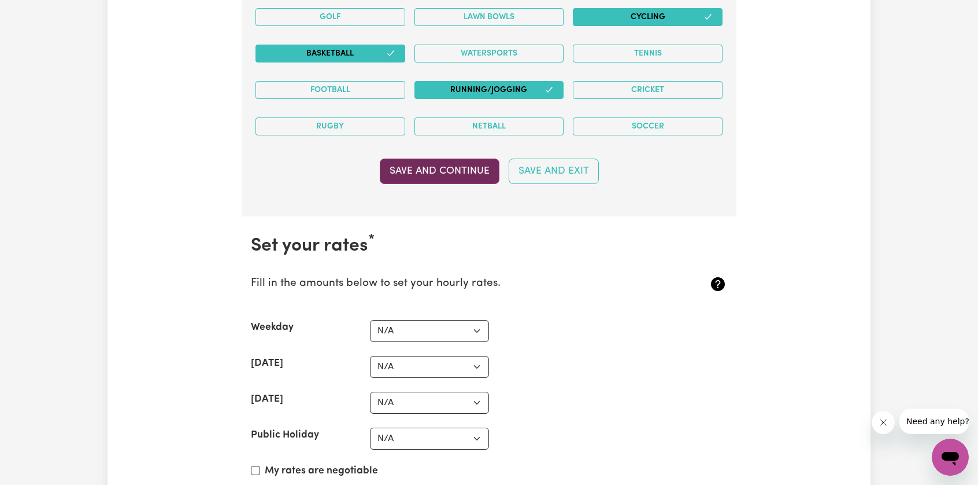
scroll to position [2510, 0]
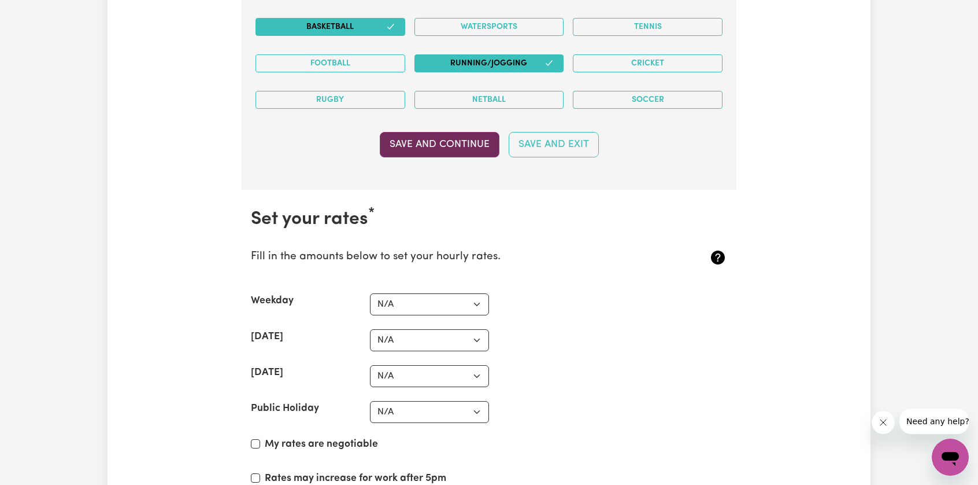
click at [455, 132] on button "Save and Continue" at bounding box center [440, 144] width 120 height 25
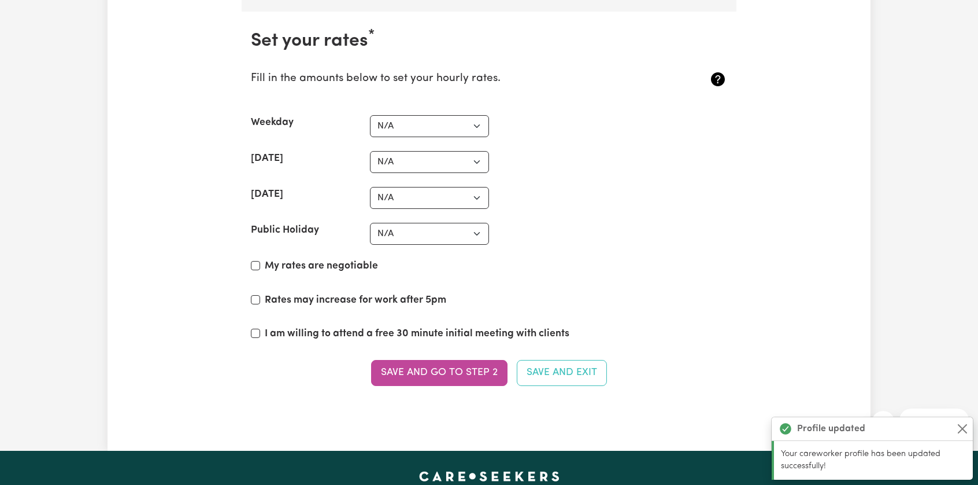
scroll to position [2690, 0]
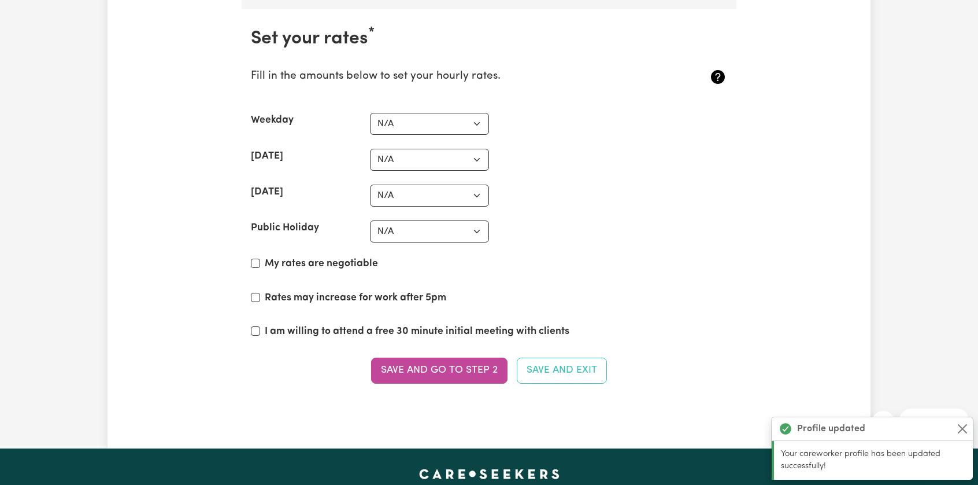
click at [345, 256] on label "My rates are negotiable" at bounding box center [321, 263] width 113 height 15
click at [260, 258] on input "My rates are negotiable" at bounding box center [255, 262] width 9 height 9
checkbox input "true"
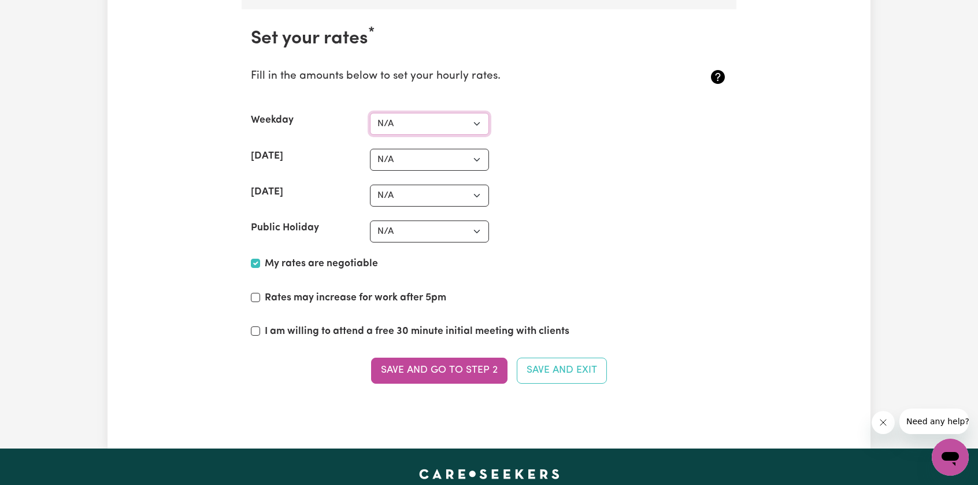
click at [399, 115] on select "N/A $37 $38 $39 $40 $41 $42 $43 $44 $45 $46 $47 $48 $49 $50 $51 $52 $53 $54 $55…" at bounding box center [429, 124] width 119 height 22
click at [405, 113] on select "N/A $37 $38 $39 $40 $41 $42 $43 $44 $45 $46 $47 $48 $49 $50 $51 $52 $53 $54 $55…" at bounding box center [429, 124] width 119 height 22
click at [406, 135] on section "Set your rates * Fill in the amounts below to set your hourly rates. Weekday N/…" at bounding box center [489, 212] width 495 height 407
click at [406, 149] on select "N/A $37 $38 $39 $40 $41 $42 $43 $44 $45 $46 $47 $48 $49 $50 $51 $52 $53 $54 $55…" at bounding box center [429, 160] width 119 height 22
click at [599, 158] on div "[DATE] N/A $37 $38 $39 $40 $41 $42 $43 $44 $45 $46 $47 $48 $49 $50 $51 $52 $53 …" at bounding box center [489, 160] width 476 height 22
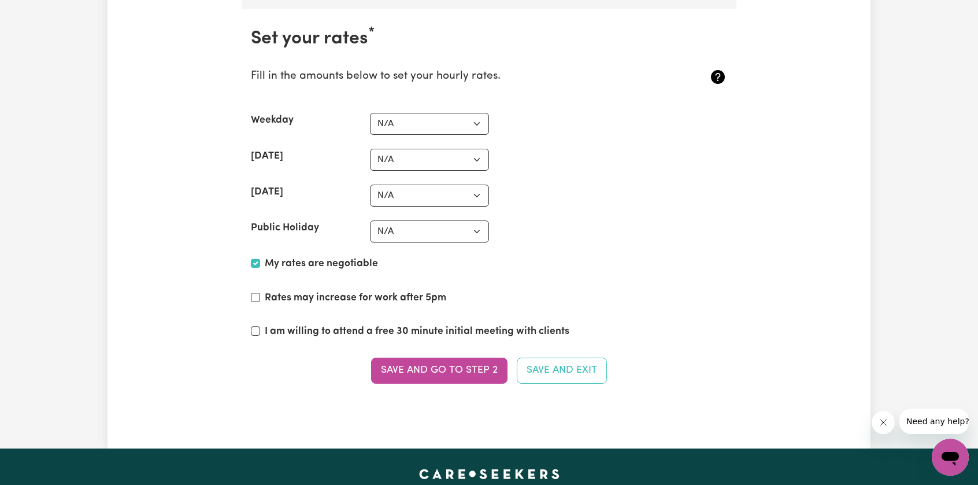
click at [368, 290] on label "Rates may increase for work after 5pm" at bounding box center [356, 297] width 182 height 15
click at [260, 293] on input "Rates may increase for work after 5pm" at bounding box center [255, 297] width 9 height 9
checkbox input "true"
click at [341, 324] on label "I am willing to attend a free 30 minute initial meeting with clients" at bounding box center [417, 331] width 305 height 15
click at [260, 326] on input "I am willing to attend a free 30 minute initial meeting with clients" at bounding box center [255, 330] width 9 height 9
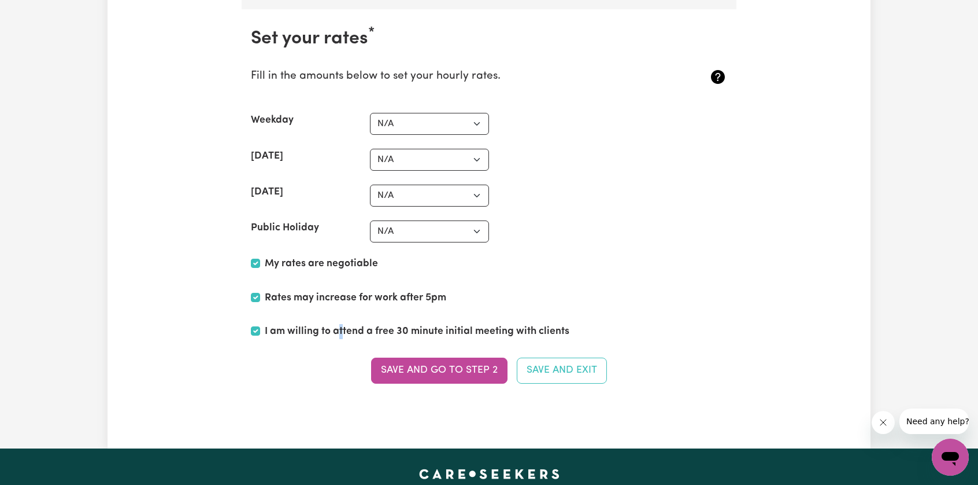
click at [339, 324] on label "I am willing to attend a free 30 minute initial meeting with clients" at bounding box center [417, 331] width 305 height 15
click at [341, 324] on label "I am willing to attend a free 30 minute initial meeting with clients" at bounding box center [417, 331] width 305 height 15
click at [260, 326] on input "I am willing to attend a free 30 minute initial meeting with clients" at bounding box center [255, 330] width 9 height 9
click at [339, 328] on label "I am willing to attend a free 30 minute initial meeting with clients" at bounding box center [417, 331] width 305 height 15
click at [260, 328] on input "I am willing to attend a free 30 minute initial meeting with clients" at bounding box center [255, 330] width 9 height 9
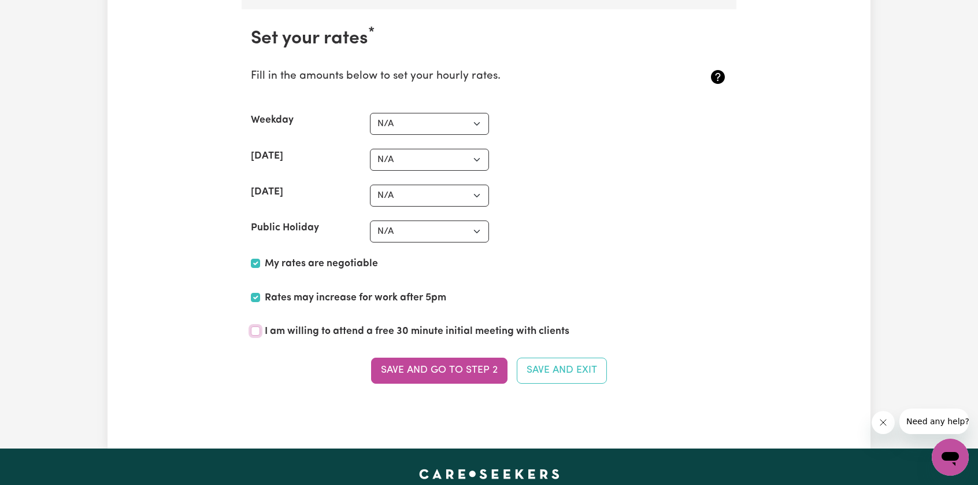
checkbox input "true"
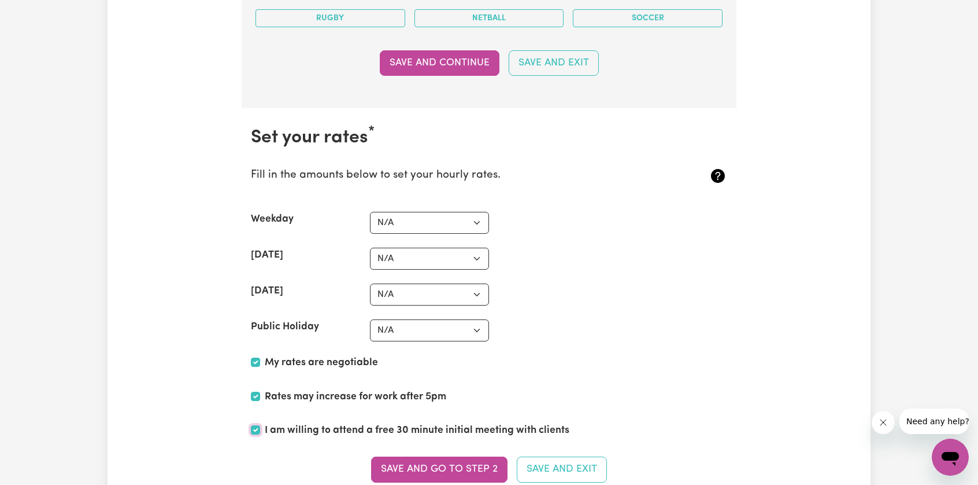
scroll to position [2632, 0]
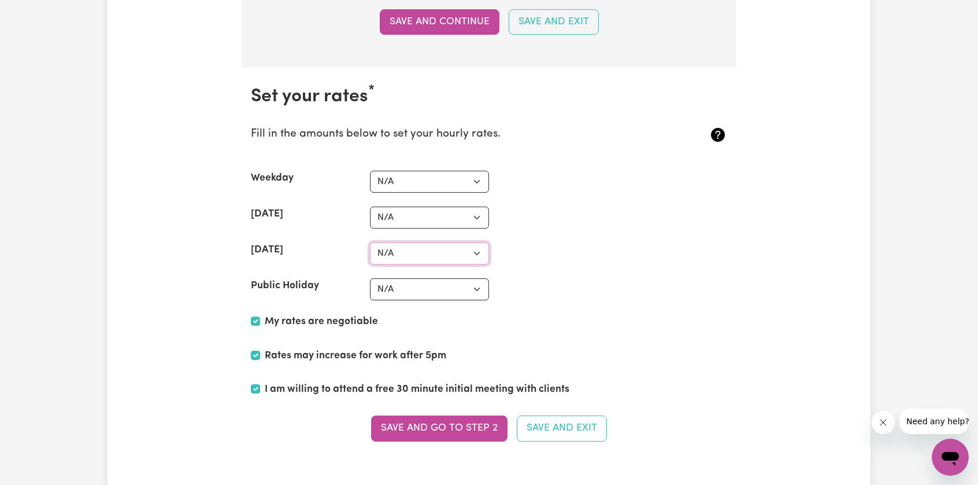
click at [418, 253] on select "N/A $37 $38 $39 $40 $41 $42 $43 $44 $45 $46 $47 $48 $49 $50 $51 $52 $53 $54 $55…" at bounding box center [429, 253] width 119 height 22
click at [599, 217] on div "[DATE] N/A $37 $38 $39 $40 $41 $42 $43 $44 $45 $46 $47 $48 $49 $50 $51 $52 $53 …" at bounding box center [489, 217] width 476 height 22
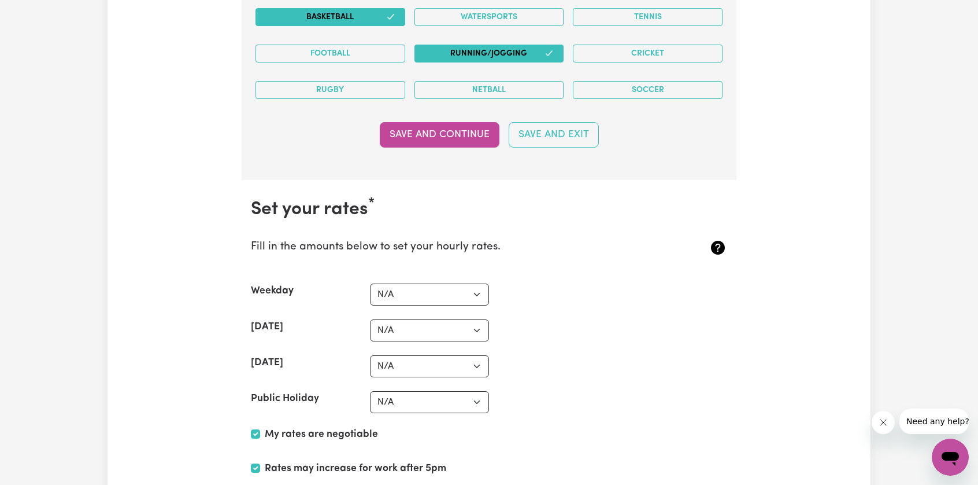
scroll to position [2517, 0]
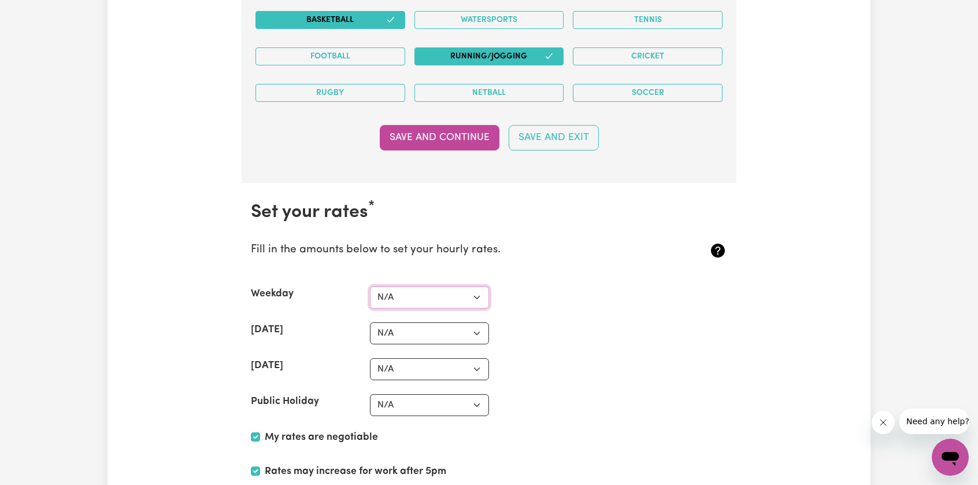
click at [441, 286] on select "N/A $37 $38 $39 $40 $41 $42 $43 $44 $45 $46 $47 $48 $49 $50 $51 $52 $53 $54 $55…" at bounding box center [429, 297] width 119 height 22
click at [430, 273] on section "Set your rates * Fill in the amounts below to set your hourly rates. Weekday N/…" at bounding box center [489, 386] width 495 height 407
click at [429, 286] on select "N/A $37 $38 $39 $40 $41 $42 $43 $44 $45 $46 $47 $48 $49 $50 $51 $52 $53 $54 $55…" at bounding box center [429, 297] width 119 height 22
select select "40"
click at [370, 286] on select "N/A $37 $38 $39 $40 $41 $42 $43 $44 $45 $46 $47 $48 $49 $50 $51 $52 $53 $54 $55…" at bounding box center [429, 297] width 119 height 22
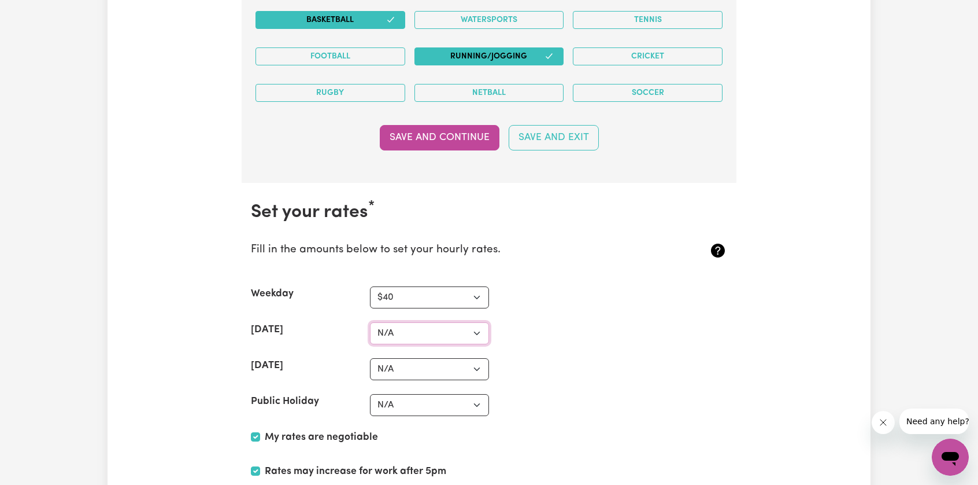
click at [418, 322] on select "N/A $37 $38 $39 $40 $41 $42 $43 $44 $45 $46 $47 $48 $49 $50 $51 $52 $53 $54 $55…" at bounding box center [429, 333] width 119 height 22
click at [416, 396] on select "N/A $37 $38 $39 $40 $41 $42 $43 $44 $45 $46 $47 $48 $49 $50 $51 $52 $53 $54 $55…" at bounding box center [429, 405] width 119 height 22
select select "75"
click at [370, 394] on select "N/A $37 $38 $39 $40 $41 $42 $43 $44 $45 $46 $47 $48 $49 $50 $51 $52 $53 $54 $55…" at bounding box center [429, 405] width 119 height 22
click at [408, 358] on select "N/A $37 $38 $39 $40 $41 $42 $43 $44 $45 $46 $47 $48 $49 $50 $51 $52 $53 $54 $55…" at bounding box center [429, 369] width 119 height 22
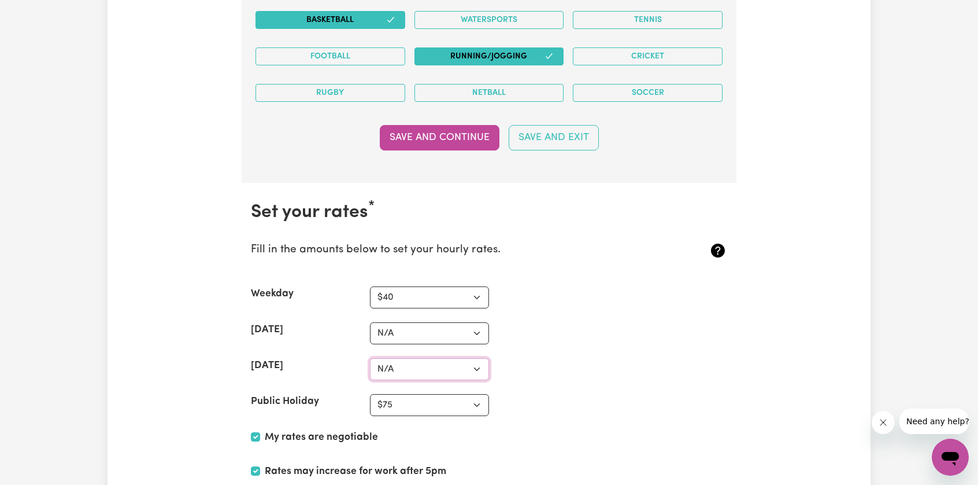
select select "70"
click at [370, 358] on select "N/A $37 $38 $39 $40 $41 $42 $43 $44 $45 $46 $47 $48 $49 $50 $51 $52 $53 $54 $55…" at bounding box center [429, 369] width 119 height 22
click at [398, 305] on section "Set your rates * Fill in the amounts below to set your hourly rates. Weekday N/…" at bounding box center [489, 386] width 495 height 407
click at [397, 322] on select "N/A $37 $38 $39 $40 $41 $42 $43 $44 $45 $46 $47 $48 $49 $50 $51 $52 $53 $54 $55…" at bounding box center [429, 333] width 119 height 22
select select "50"
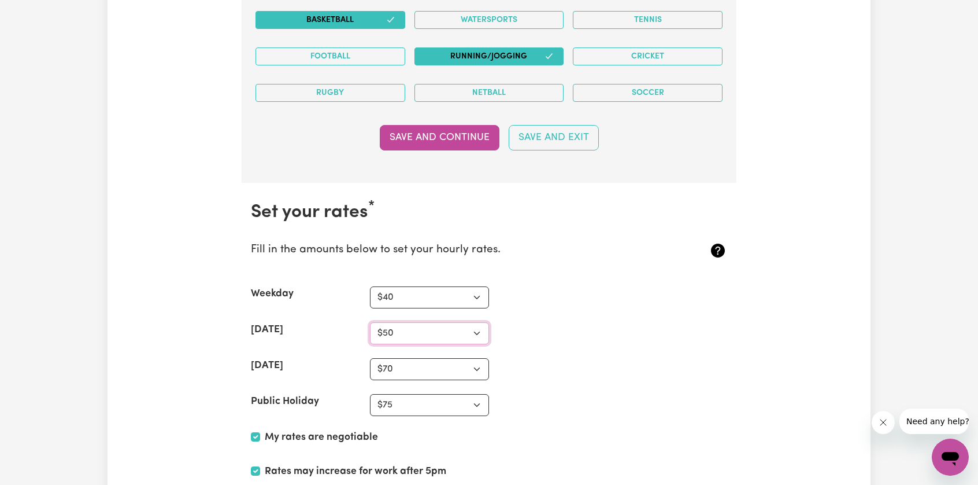
click at [370, 322] on select "N/A $37 $38 $39 $40 $41 $42 $43 $44 $45 $46 $47 $48 $49 $50 $51 $52 $53 $54 $55…" at bounding box center [429, 333] width 119 height 22
click at [515, 325] on div "[DATE] N/A $37 $38 $39 $40 $41 $42 $43 $44 $45 $46 $47 $48 $49 $50 $51 $52 $53 …" at bounding box center [489, 333] width 476 height 22
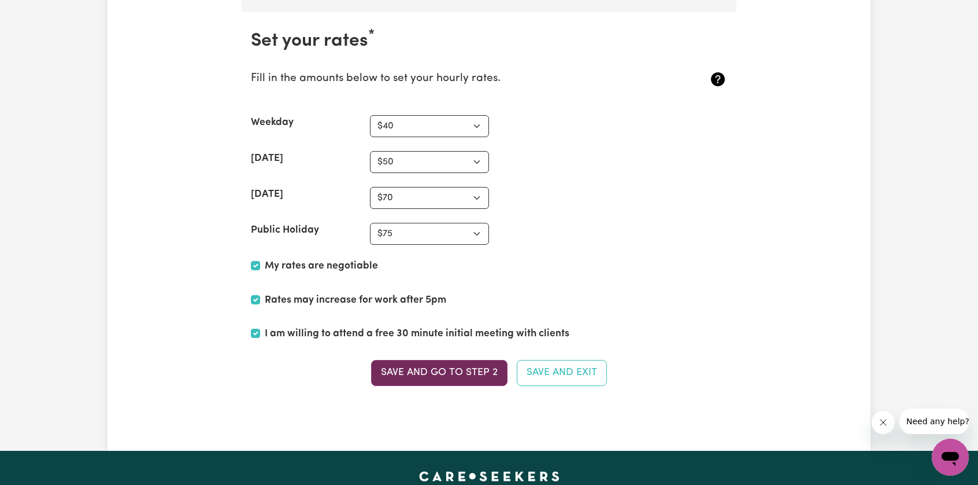
scroll to position [2690, 0]
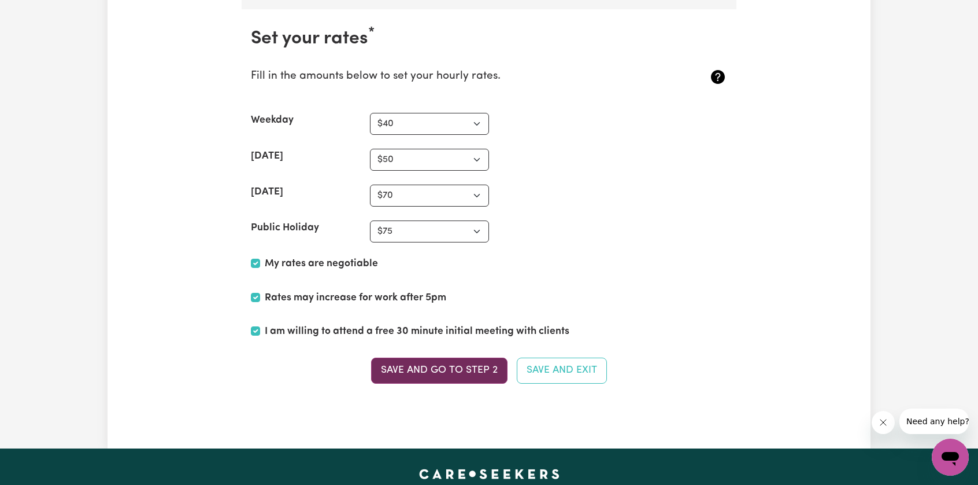
click at [452, 360] on button "Save and go to Step 2" at bounding box center [439, 369] width 136 height 25
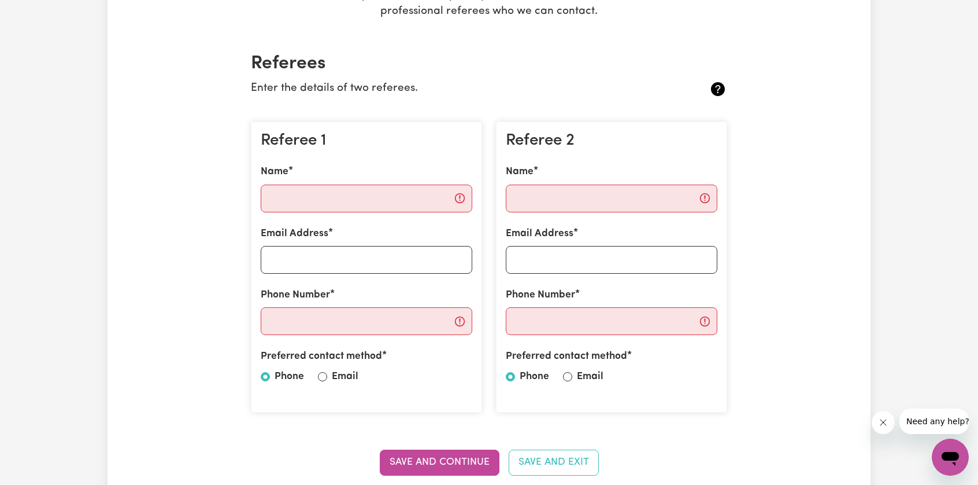
scroll to position [231, 0]
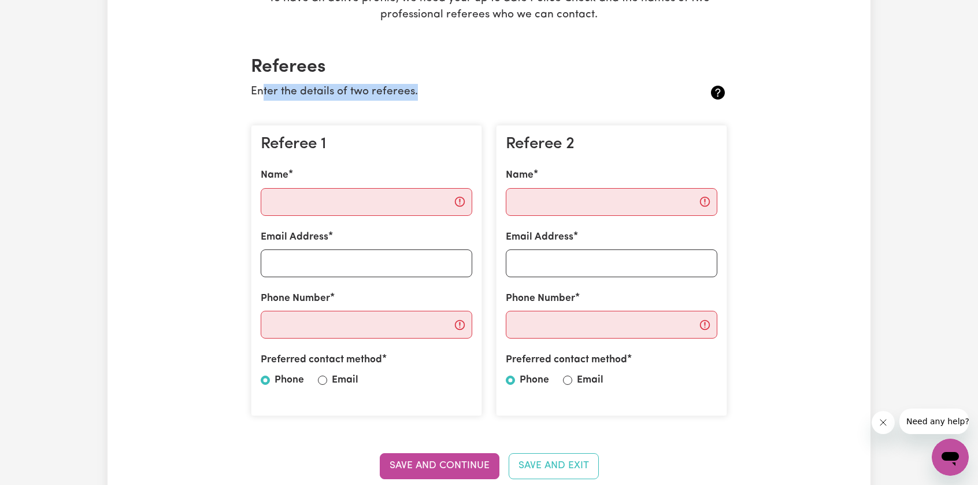
drag, startPoint x: 263, startPoint y: 93, endPoint x: 471, endPoint y: 94, distance: 208.2
click at [421, 90] on p "Enter the details of two referees." at bounding box center [449, 92] width 397 height 17
click at [471, 94] on p "Enter the details of two referees." at bounding box center [449, 92] width 397 height 17
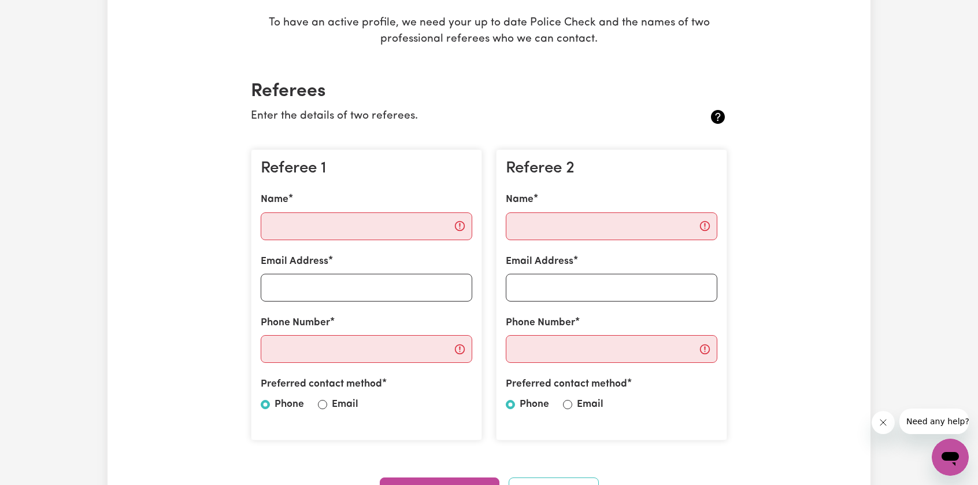
scroll to position [116, 0]
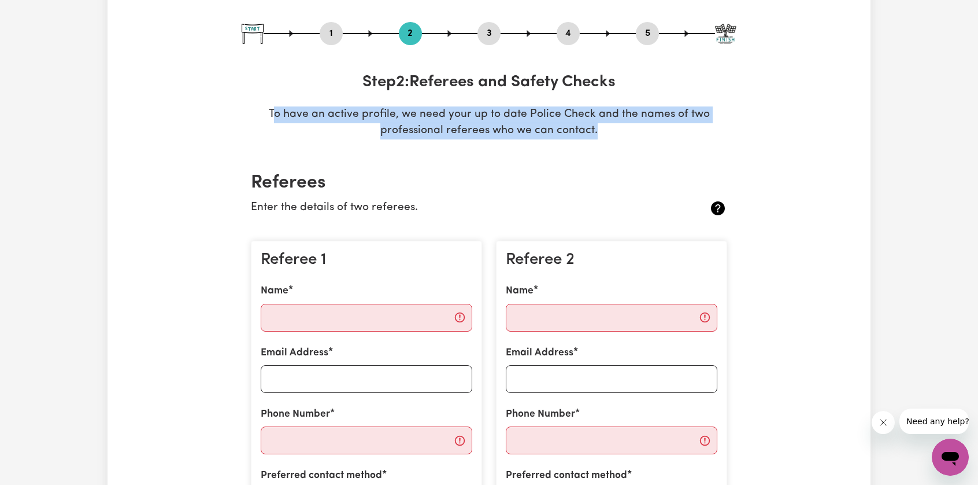
drag, startPoint x: 278, startPoint y: 115, endPoint x: 598, endPoint y: 129, distance: 320.1
click at [598, 129] on p "To have an active profile, we need your up to date Police Check and the names o…" at bounding box center [489, 123] width 495 height 34
click at [604, 133] on p "To have an active profile, we need your up to date Police Check and the names o…" at bounding box center [489, 123] width 495 height 34
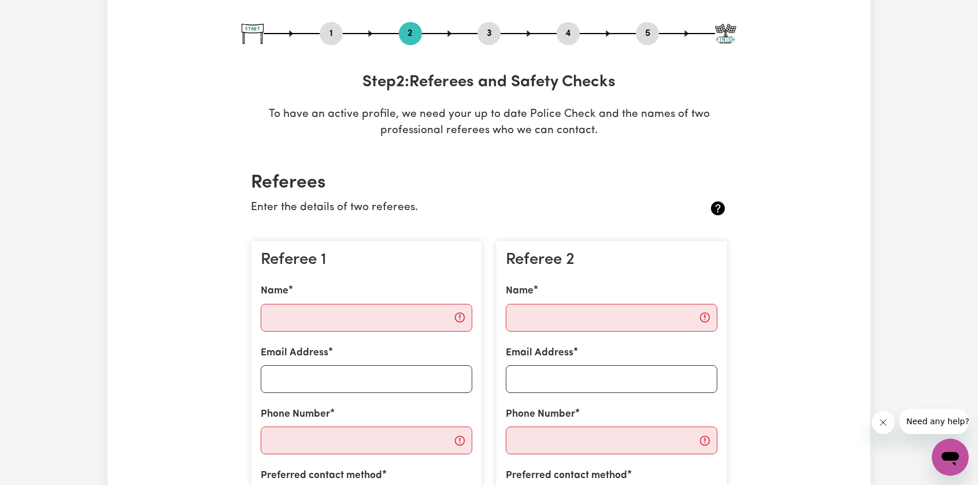
click at [715, 205] on icon at bounding box center [718, 208] width 14 height 14
click at [721, 206] on icon at bounding box center [718, 208] width 19 height 19
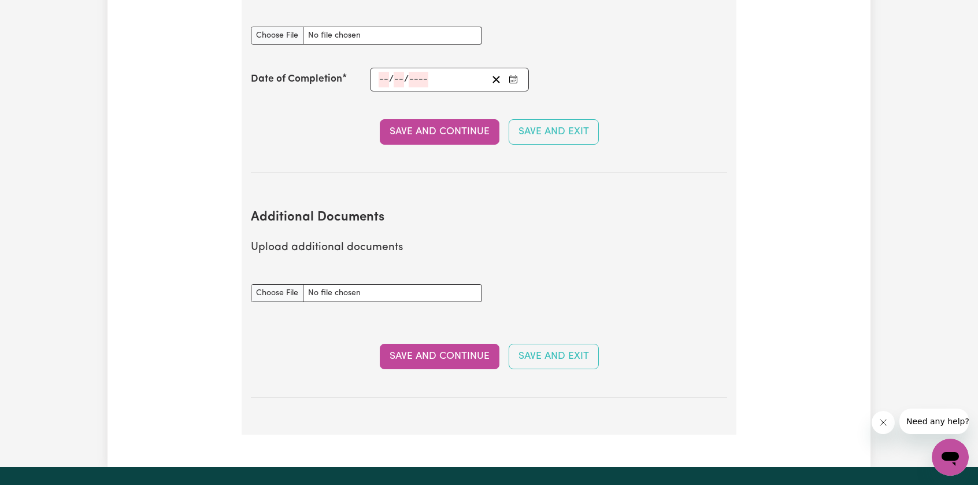
scroll to position [1850, 0]
